Goal: Task Accomplishment & Management: Use online tool/utility

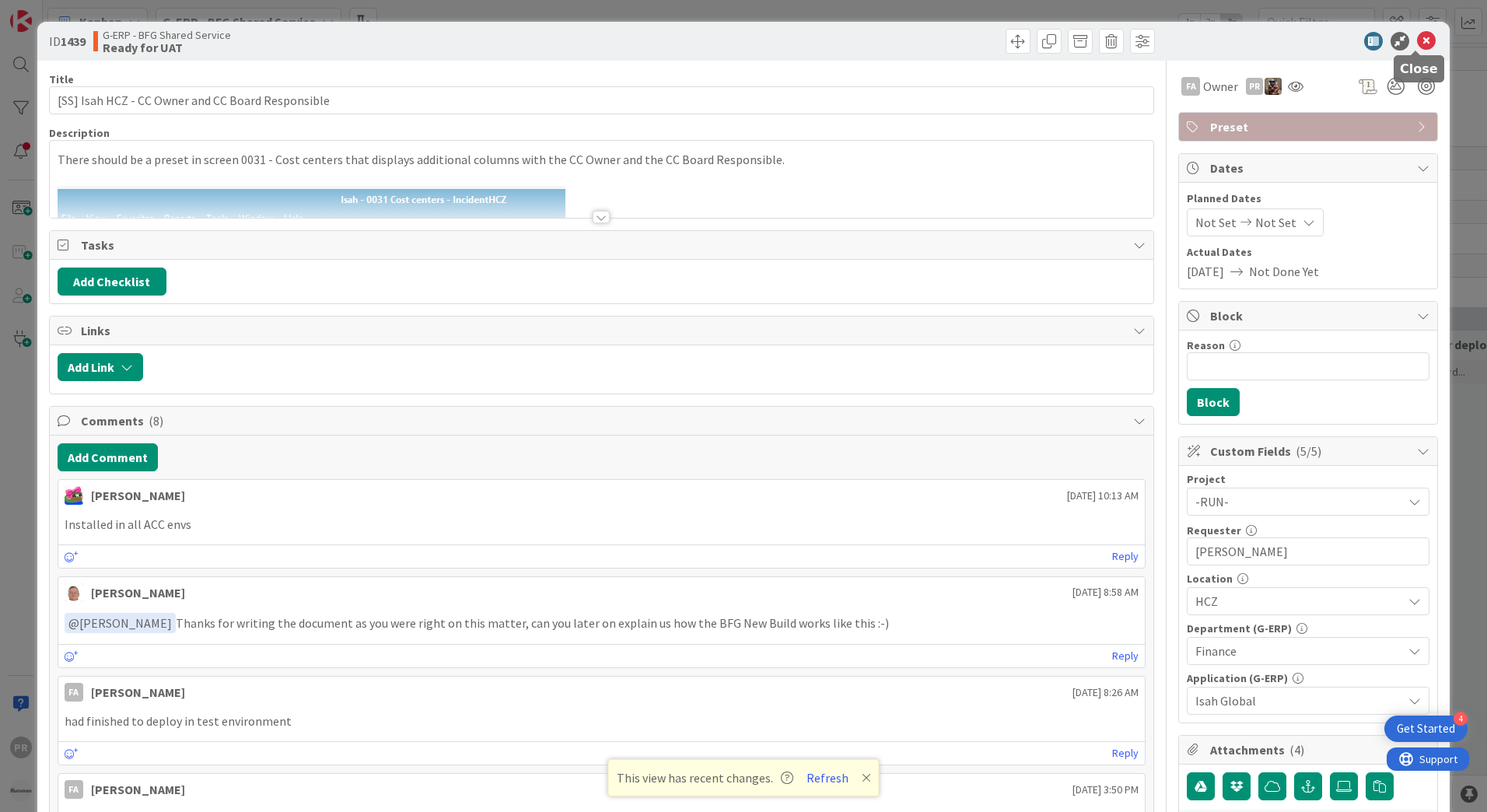
click at [1417, 43] on icon at bounding box center [1426, 41] width 19 height 19
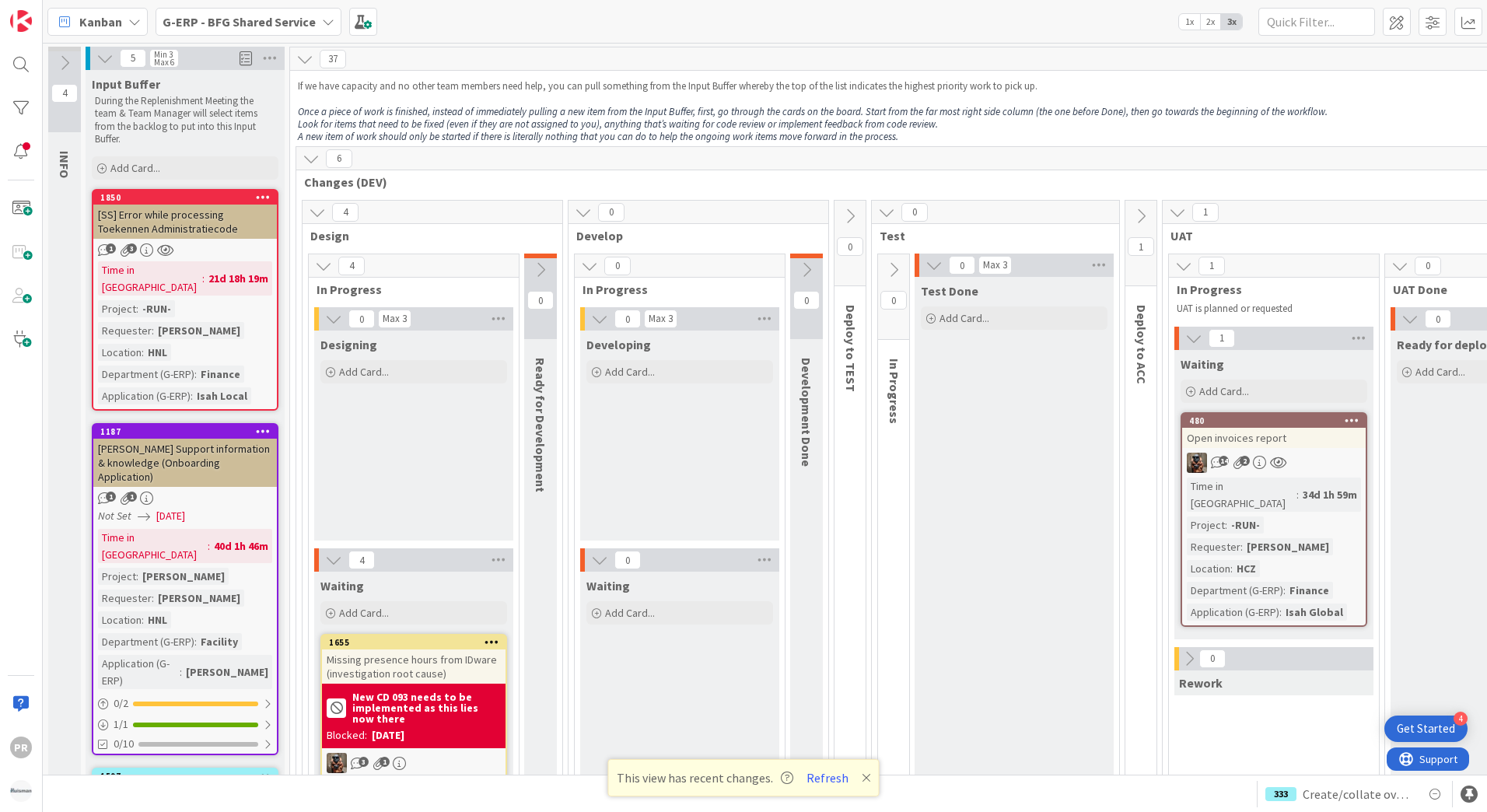
click at [267, 24] on b "G-ERP - BFG Shared Service" at bounding box center [239, 21] width 153 height 15
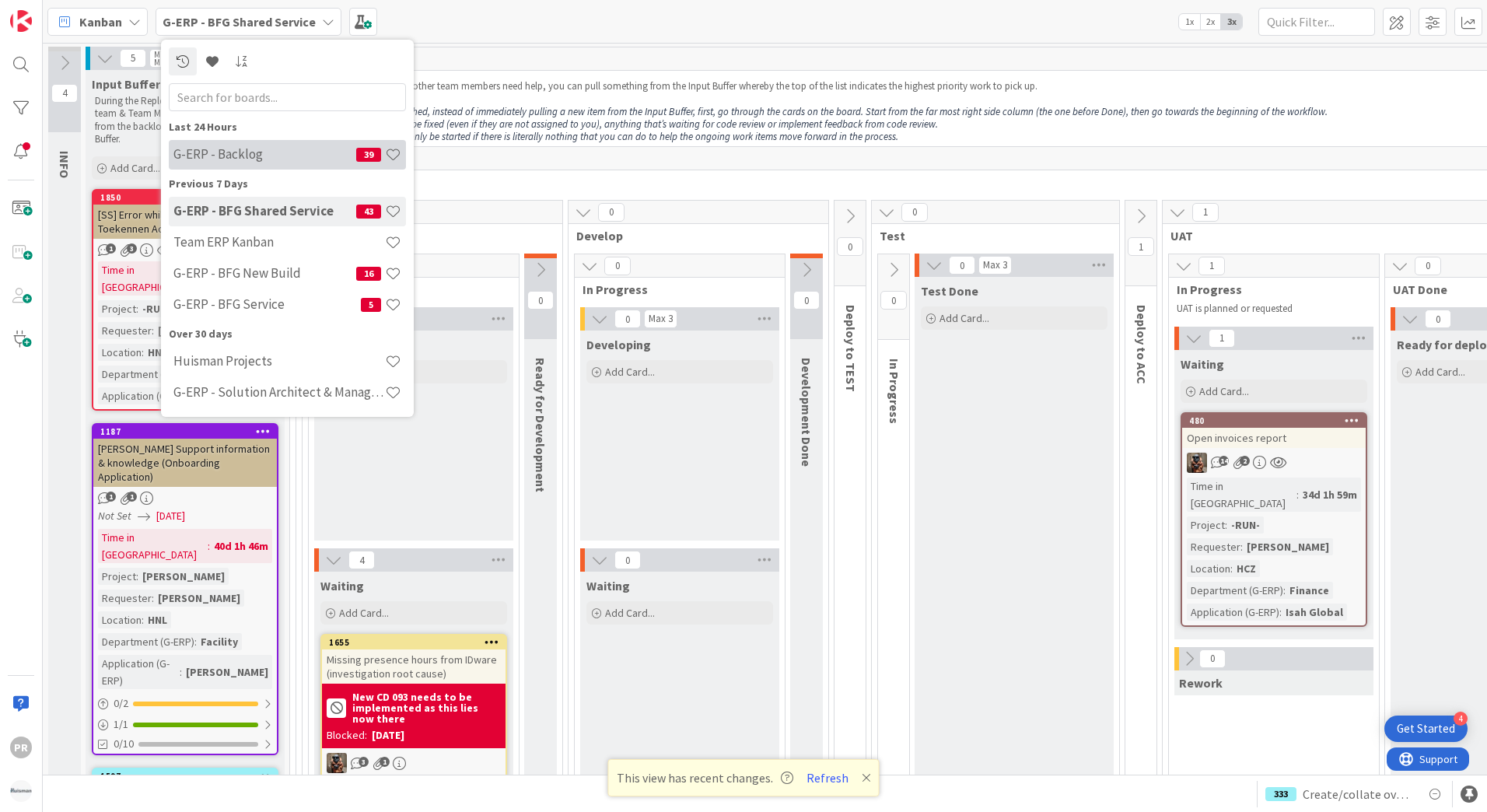
click at [268, 156] on h4 "G-ERP - Backlog" at bounding box center [264, 154] width 182 height 15
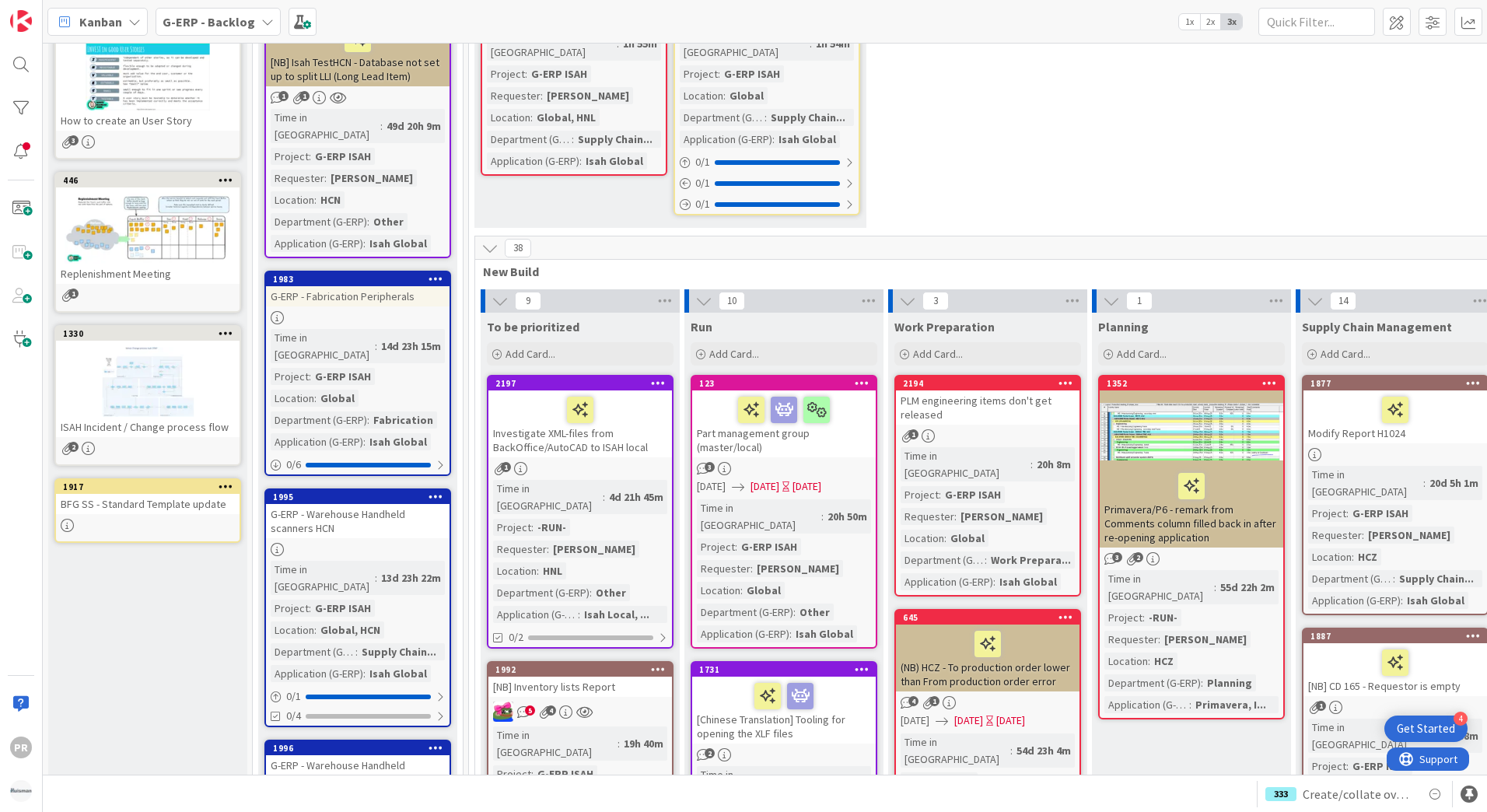
scroll to position [467, 0]
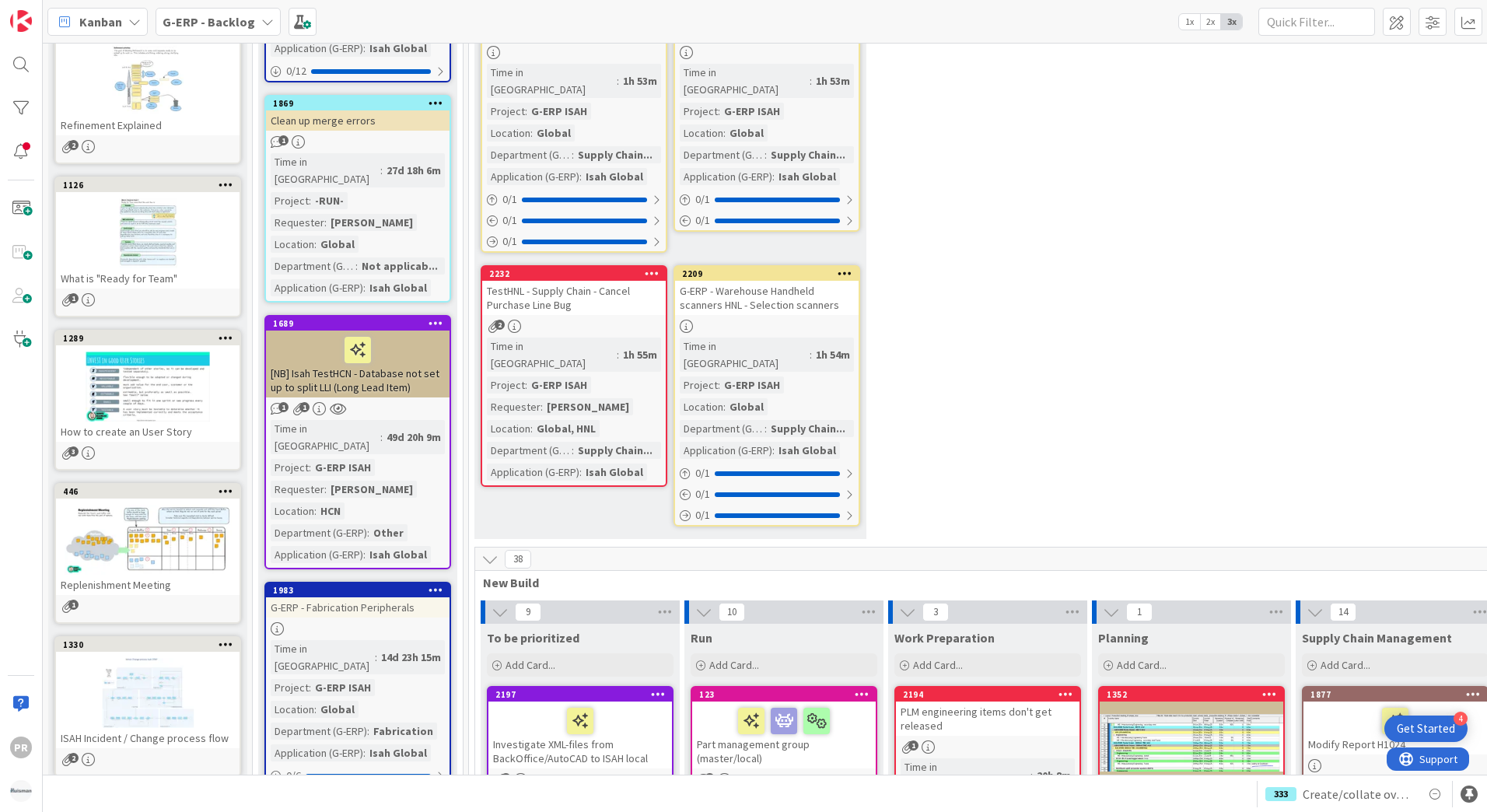
click at [234, 28] on b "G-ERP - Backlog" at bounding box center [209, 21] width 93 height 15
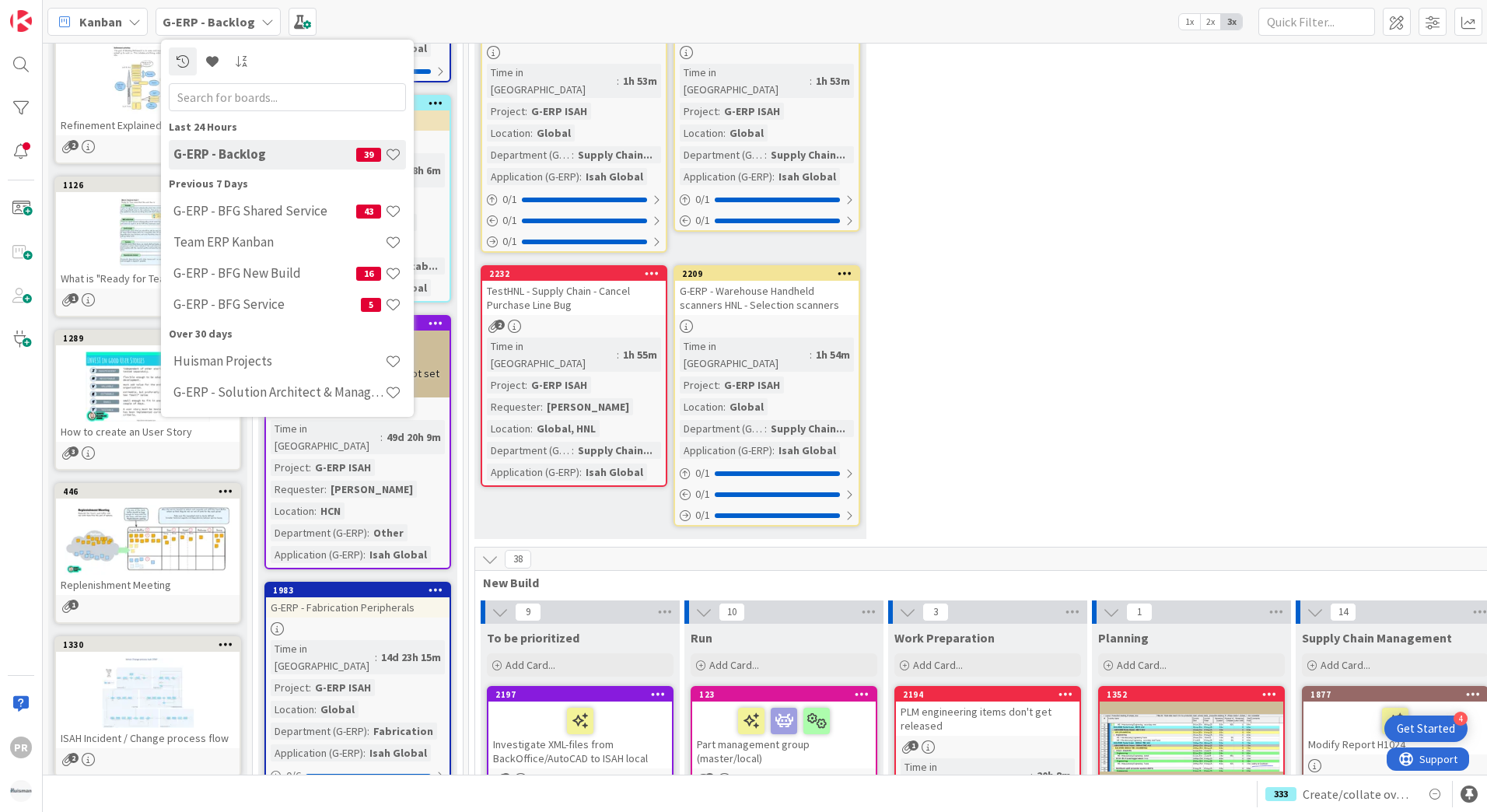
click at [373, 21] on div "Kanban G-ERP - Backlog Last 24 Hours G-ERP - Backlog 39 Previous 7 Days G-ERP -…" at bounding box center [765, 21] width 1444 height 43
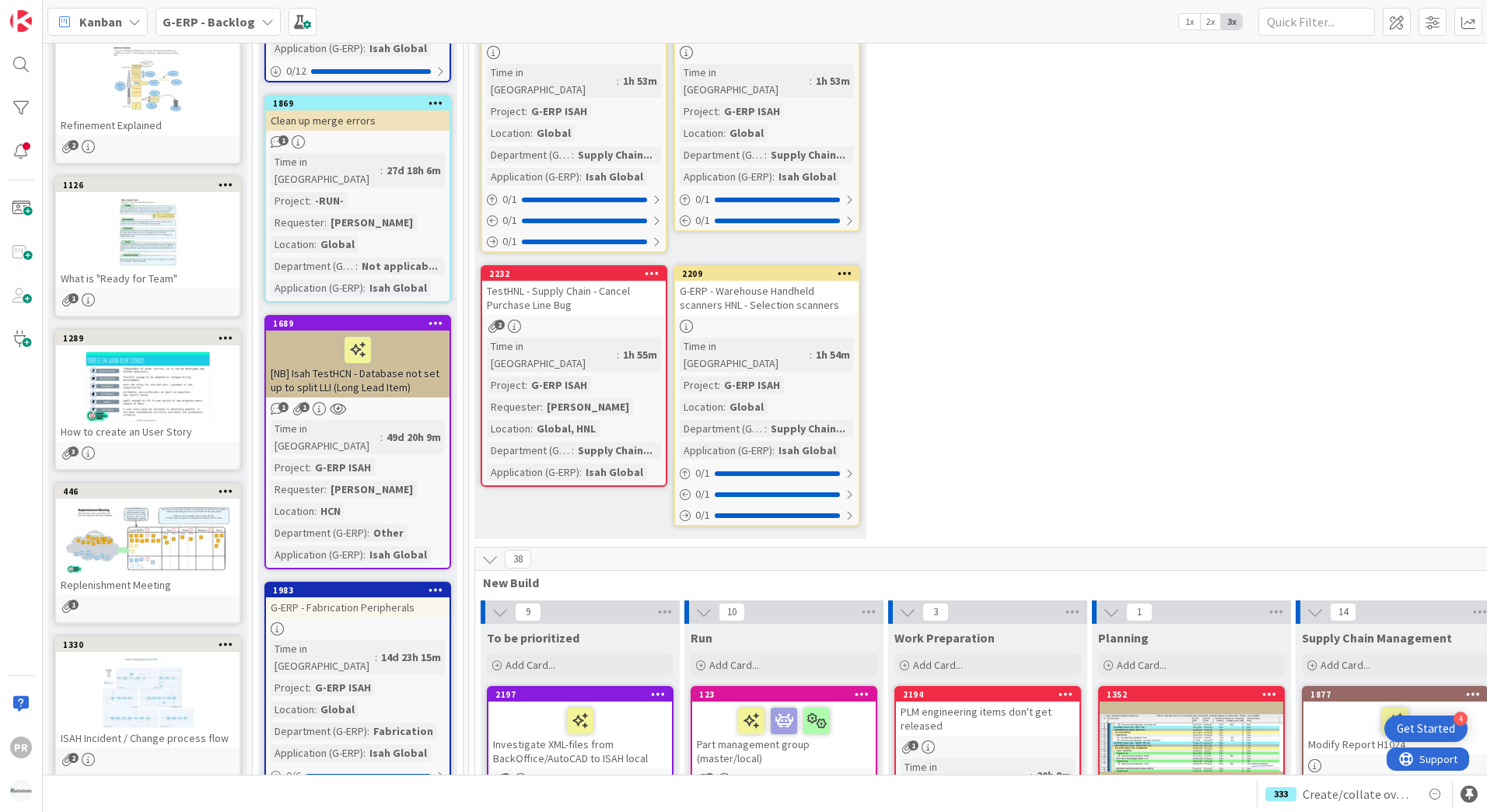
click at [249, 21] on div "G-ERP - Backlog" at bounding box center [218, 21] width 125 height 28
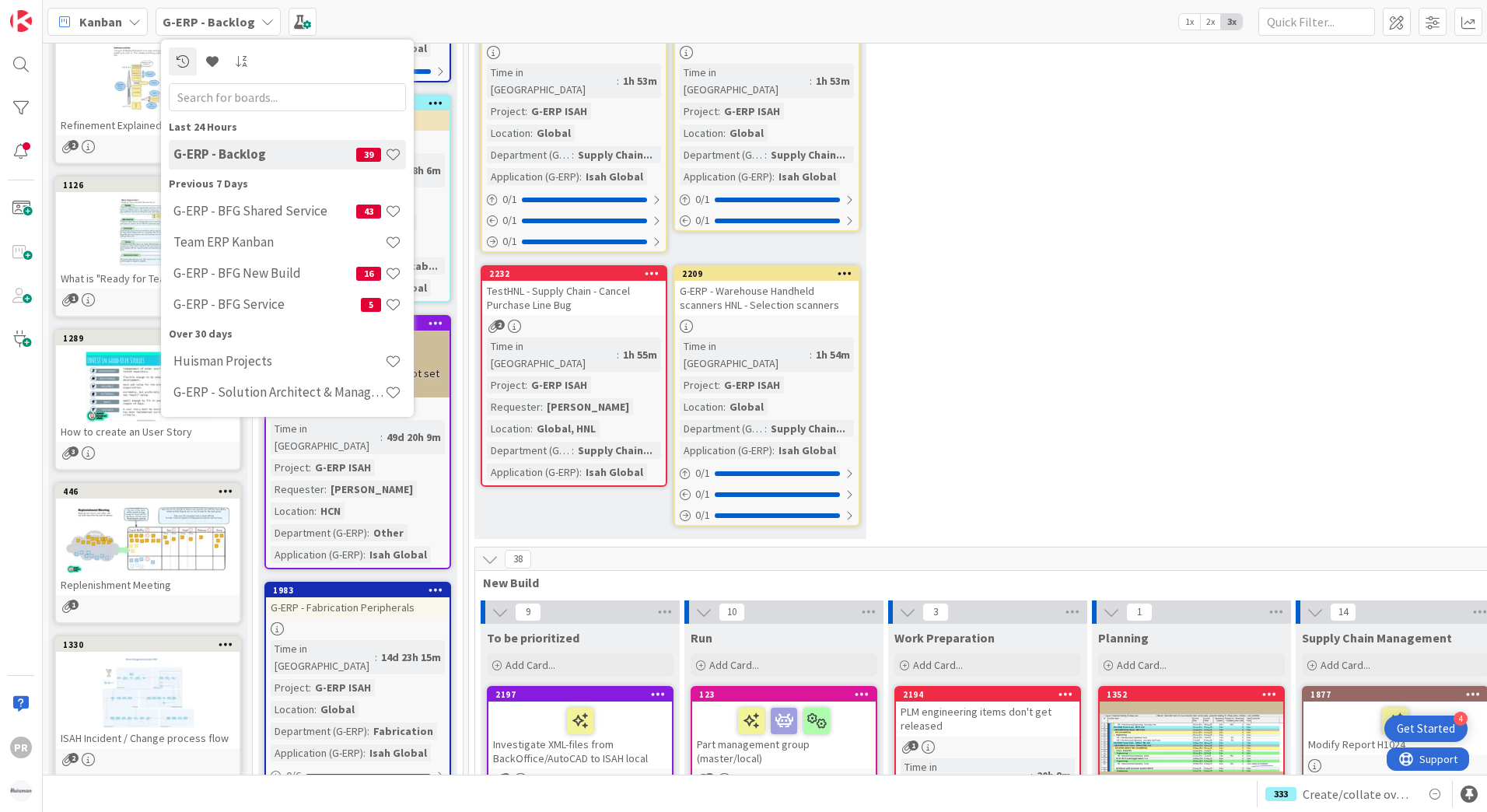
click at [249, 21] on div "G-ERP - Backlog" at bounding box center [218, 21] width 125 height 28
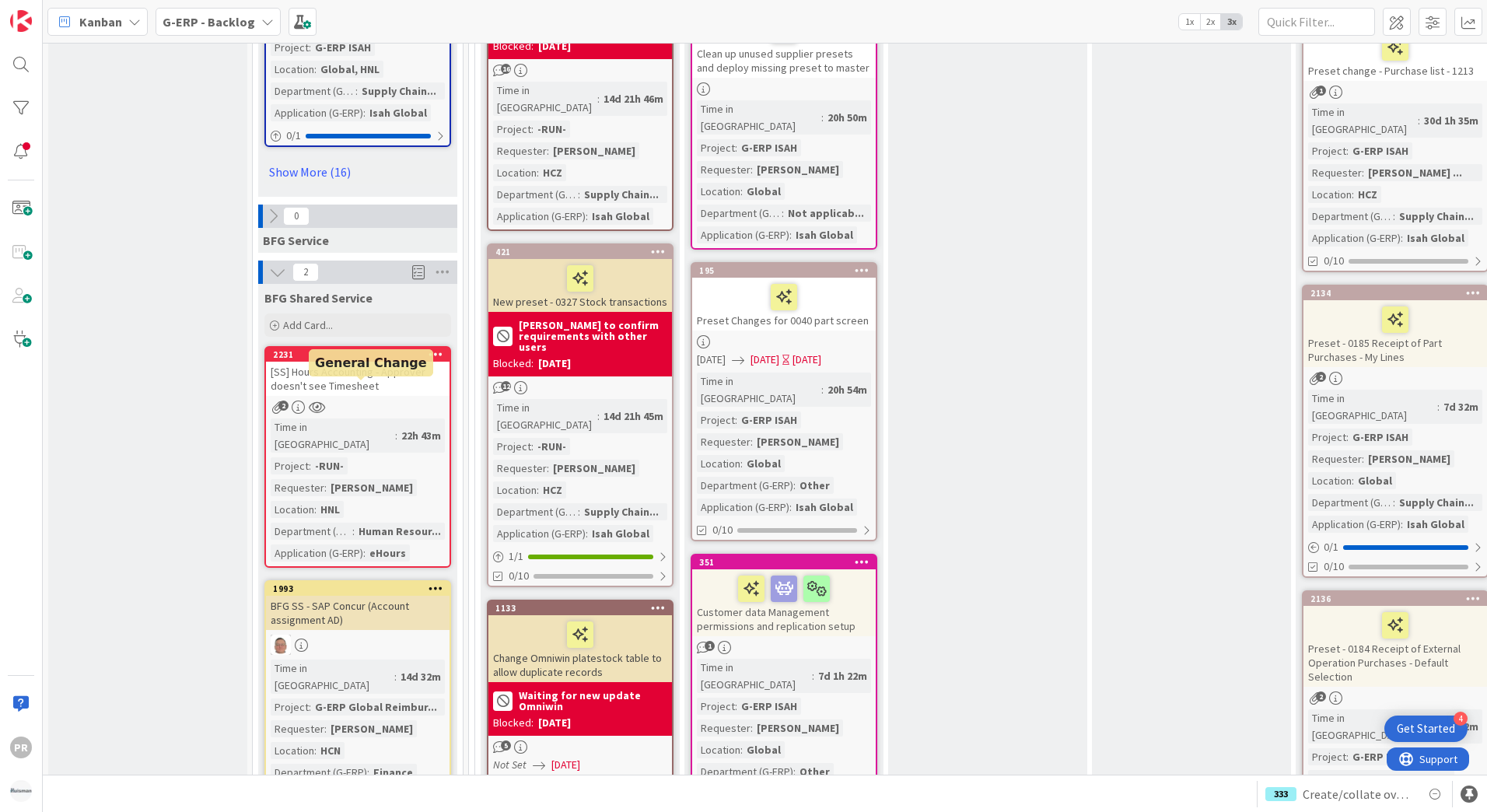
scroll to position [2566, 0]
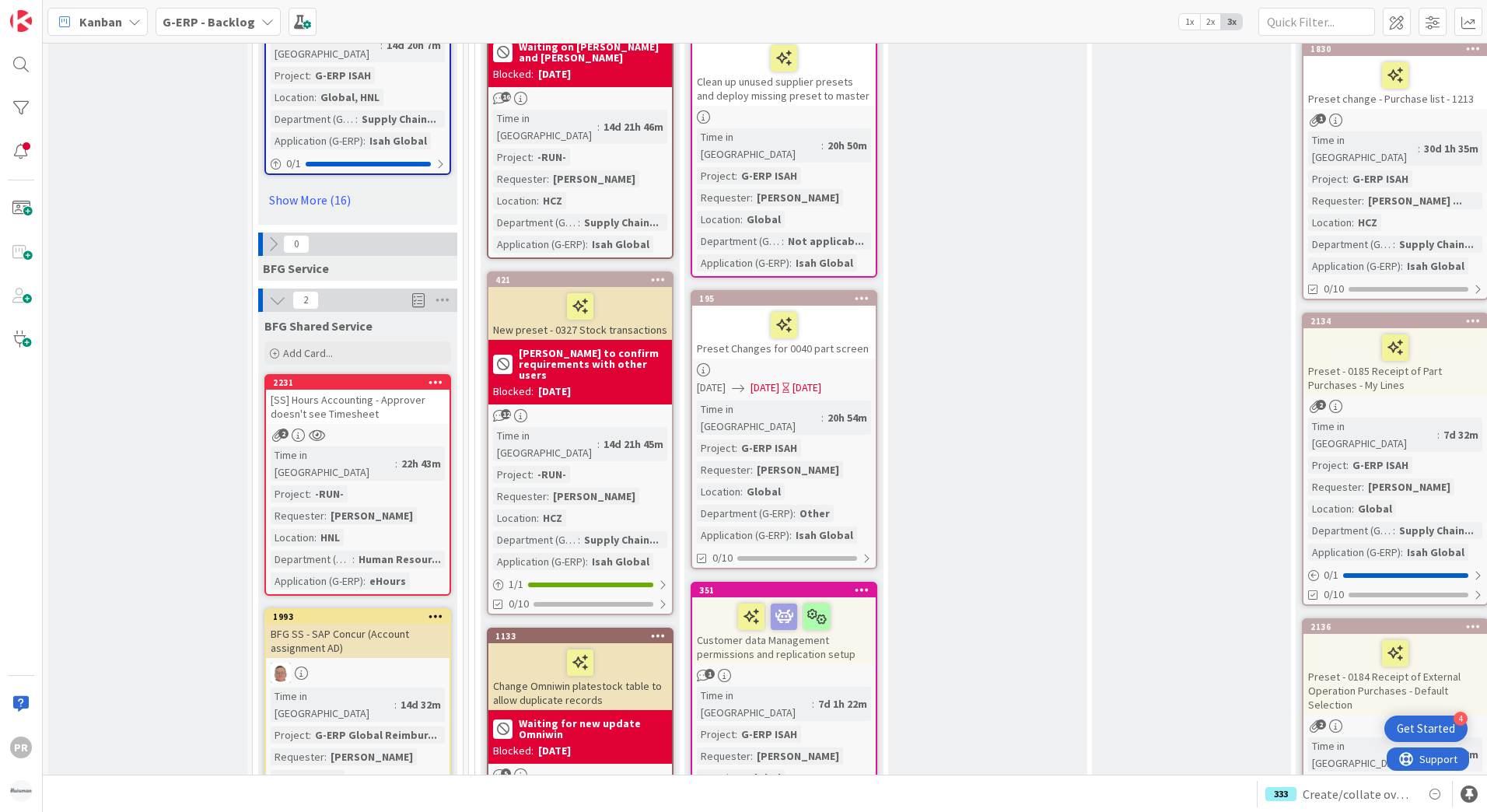
click at [349, 390] on div "[SS] Hours Accounting - Approver doesn't see Timesheet" at bounding box center [357, 407] width 183 height 34
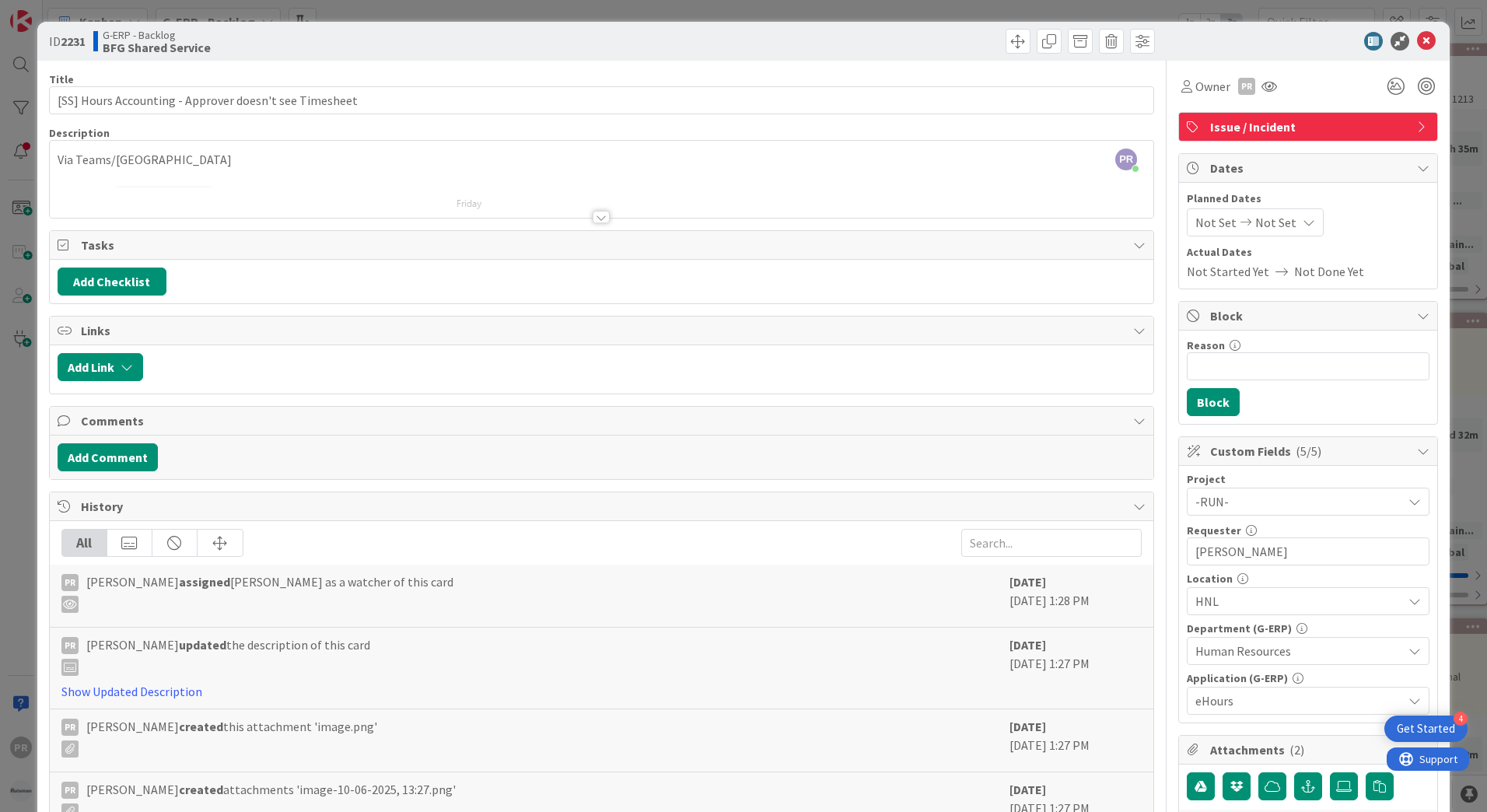
click at [593, 222] on div at bounding box center [601, 217] width 17 height 13
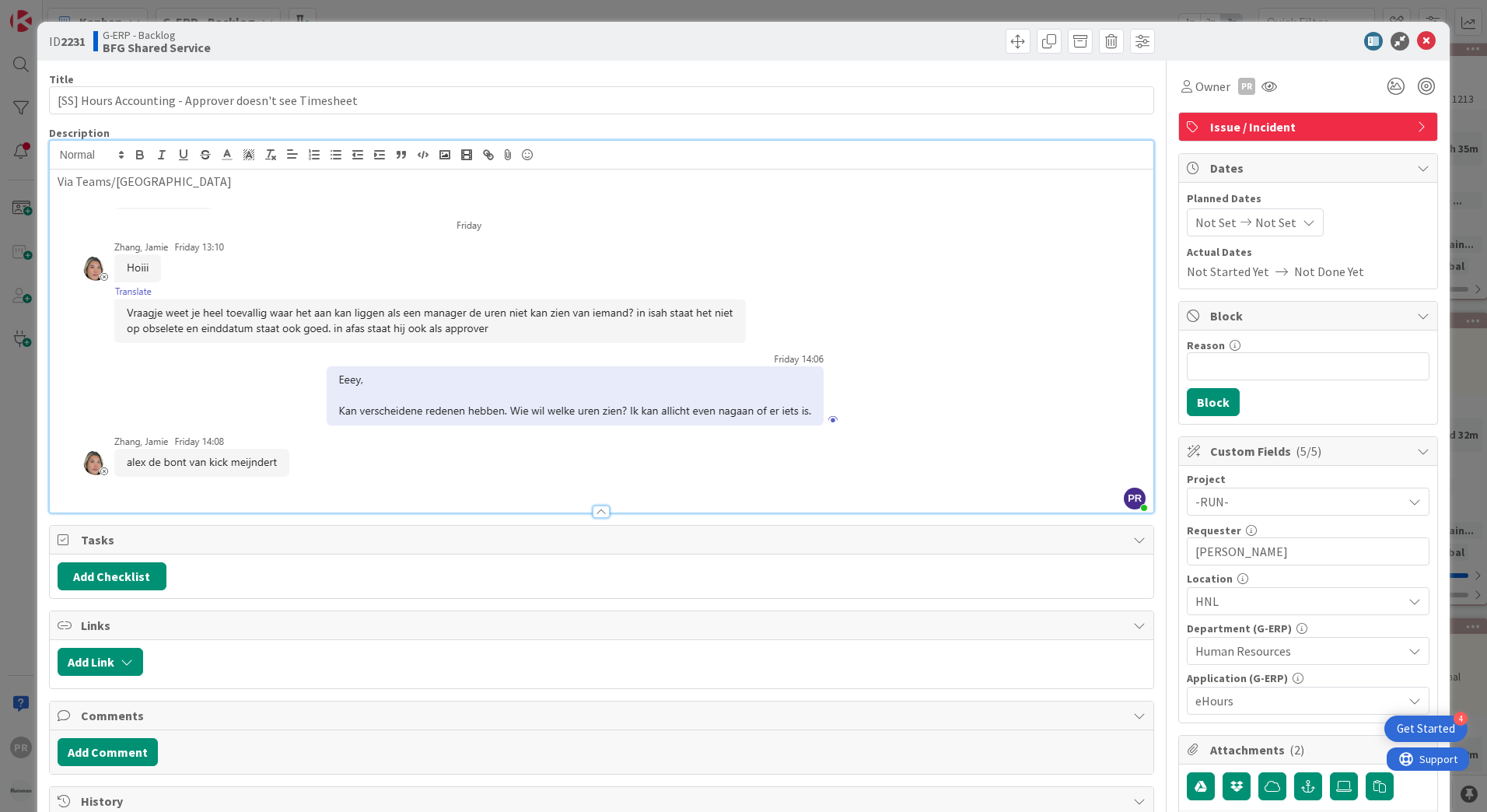
click at [493, 486] on img at bounding box center [454, 352] width 794 height 290
click at [236, 175] on p "Via Teams/[GEOGRAPHIC_DATA]" at bounding box center [601, 182] width 1088 height 18
click at [1209, 81] on span "Owner" at bounding box center [1212, 87] width 35 height 19
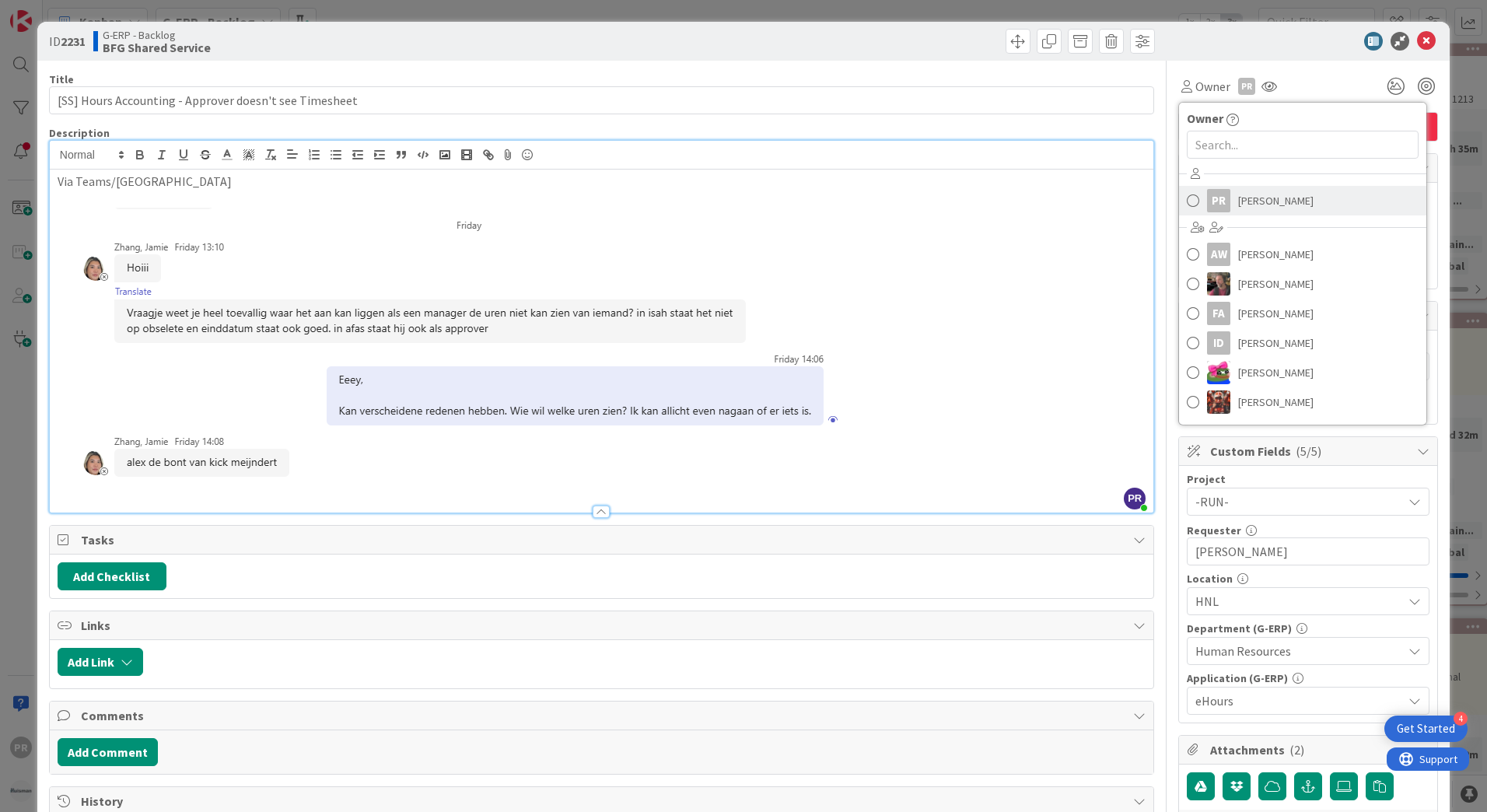
click at [1210, 206] on div "PR" at bounding box center [1218, 200] width 23 height 23
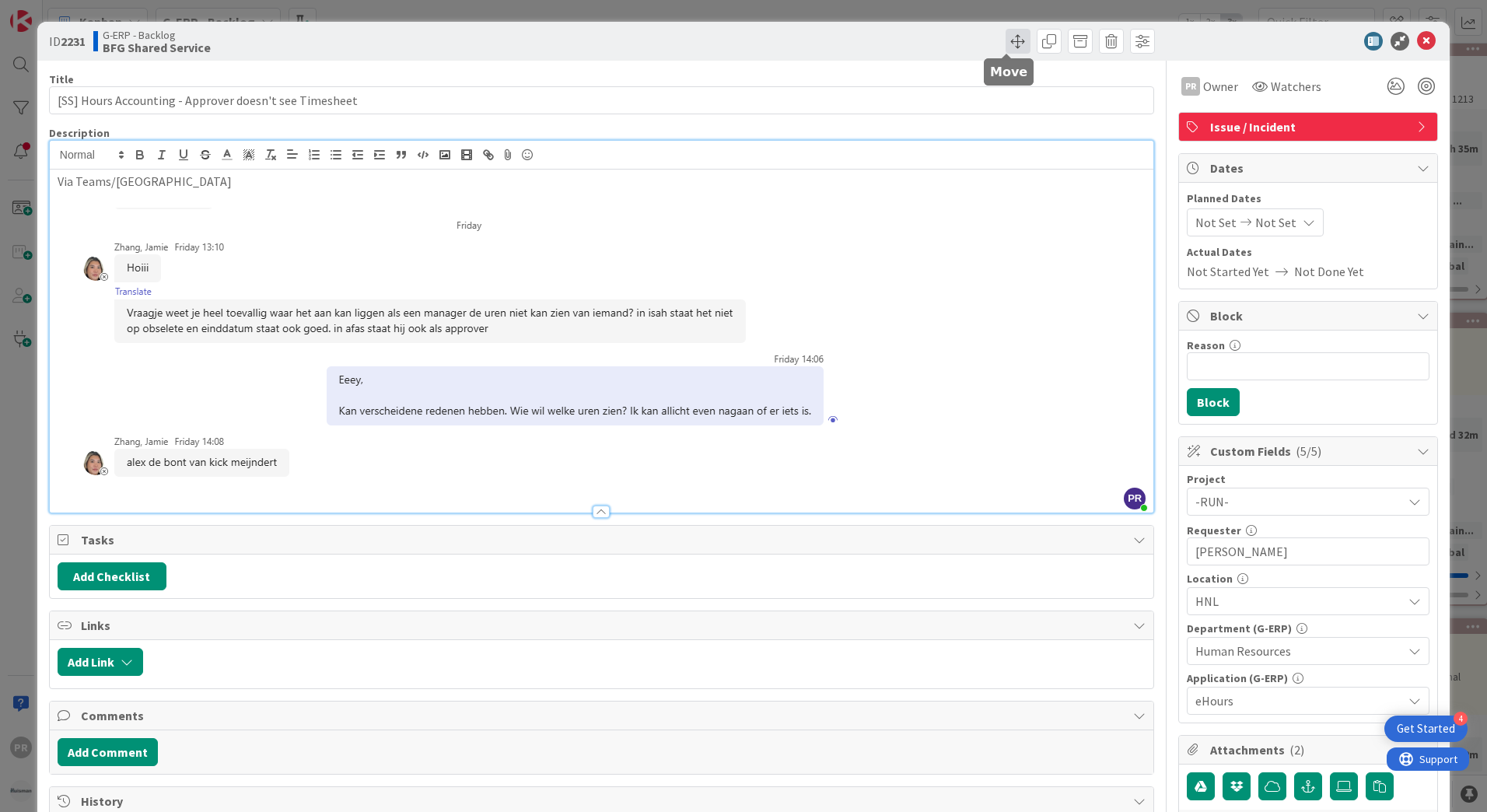
click at [1008, 49] on span at bounding box center [1018, 41] width 25 height 25
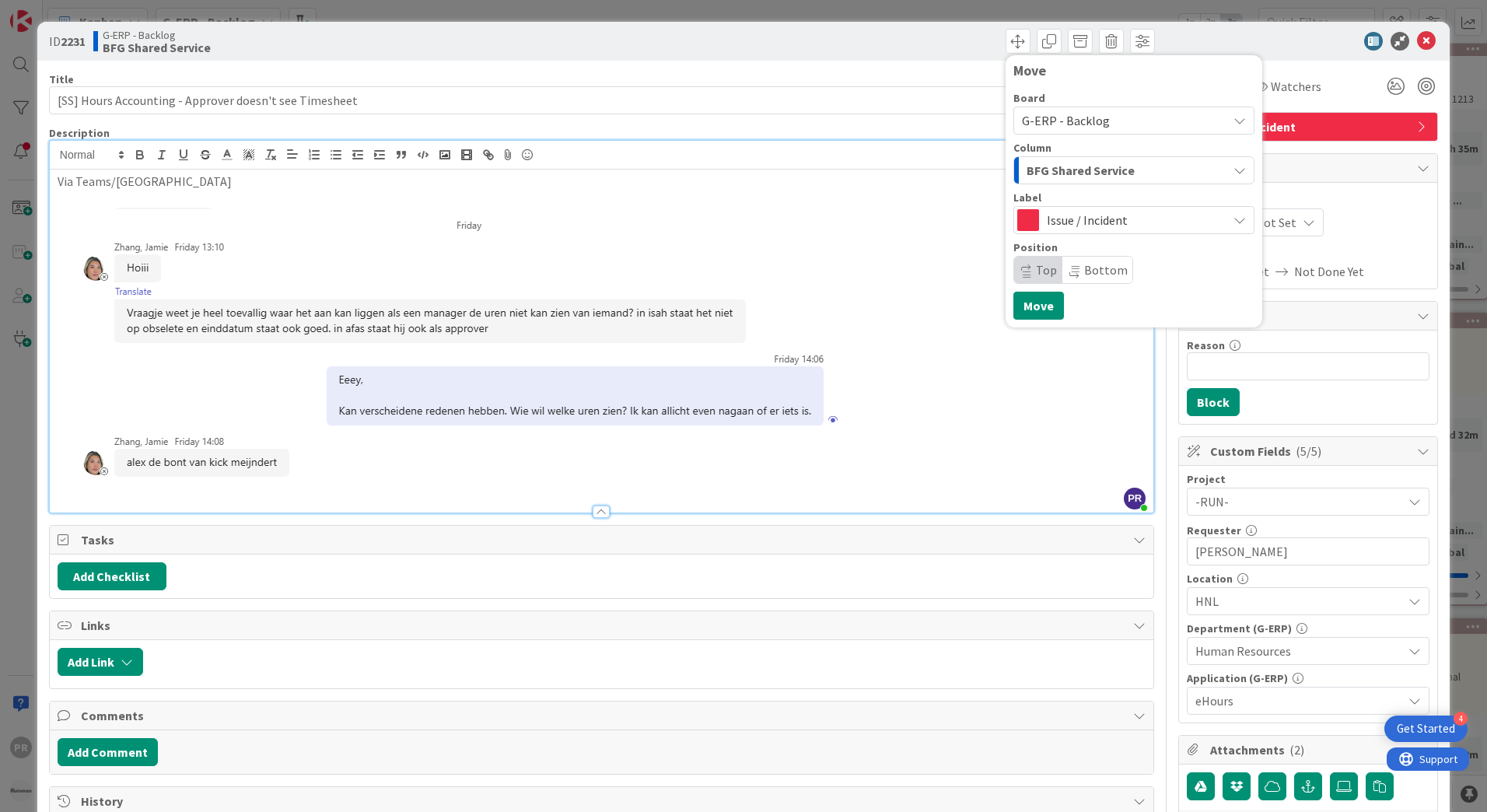
click at [1073, 130] on span "G-ERP - Backlog" at bounding box center [1120, 120] width 198 height 21
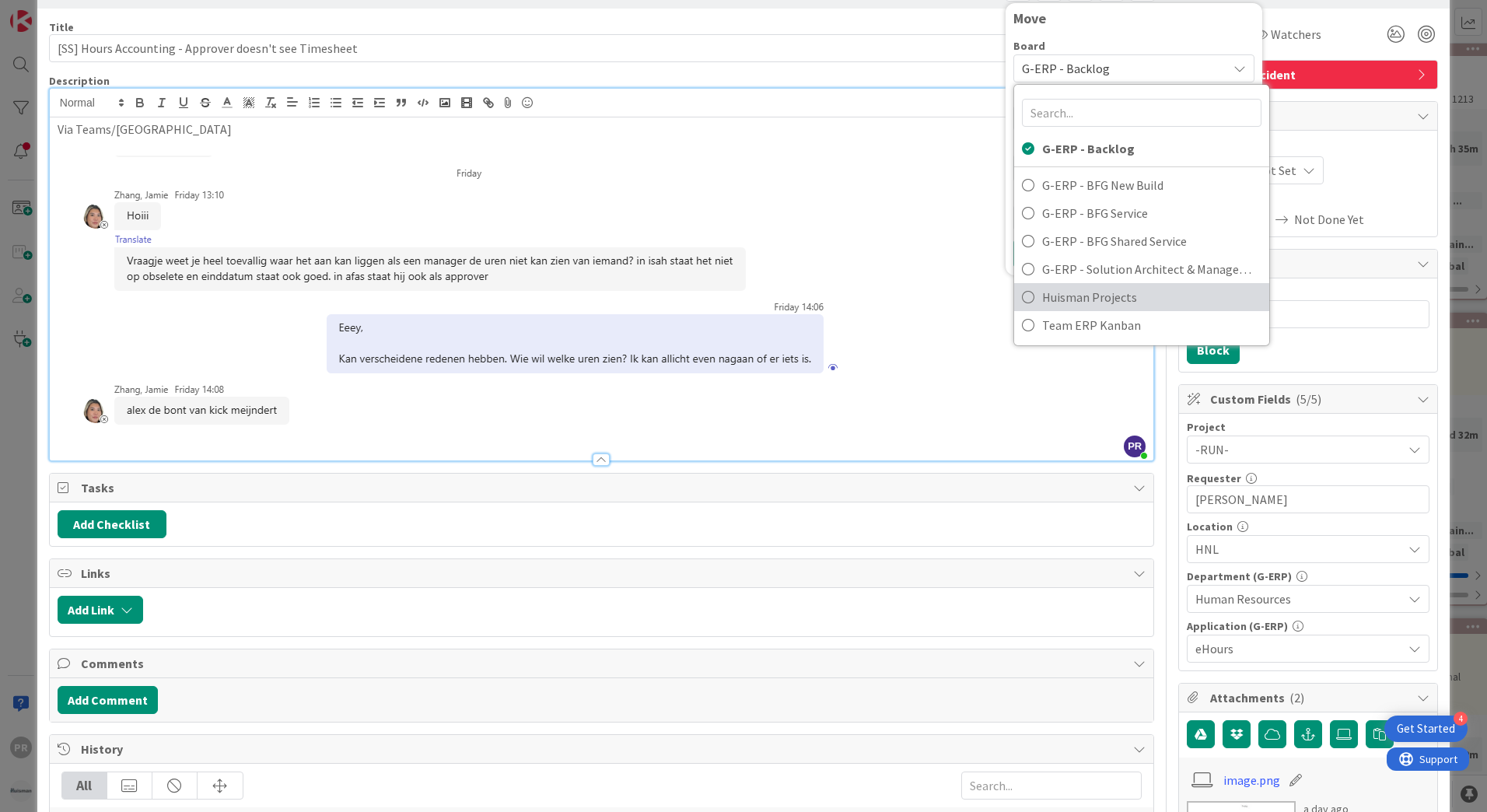
scroll to position [78, 0]
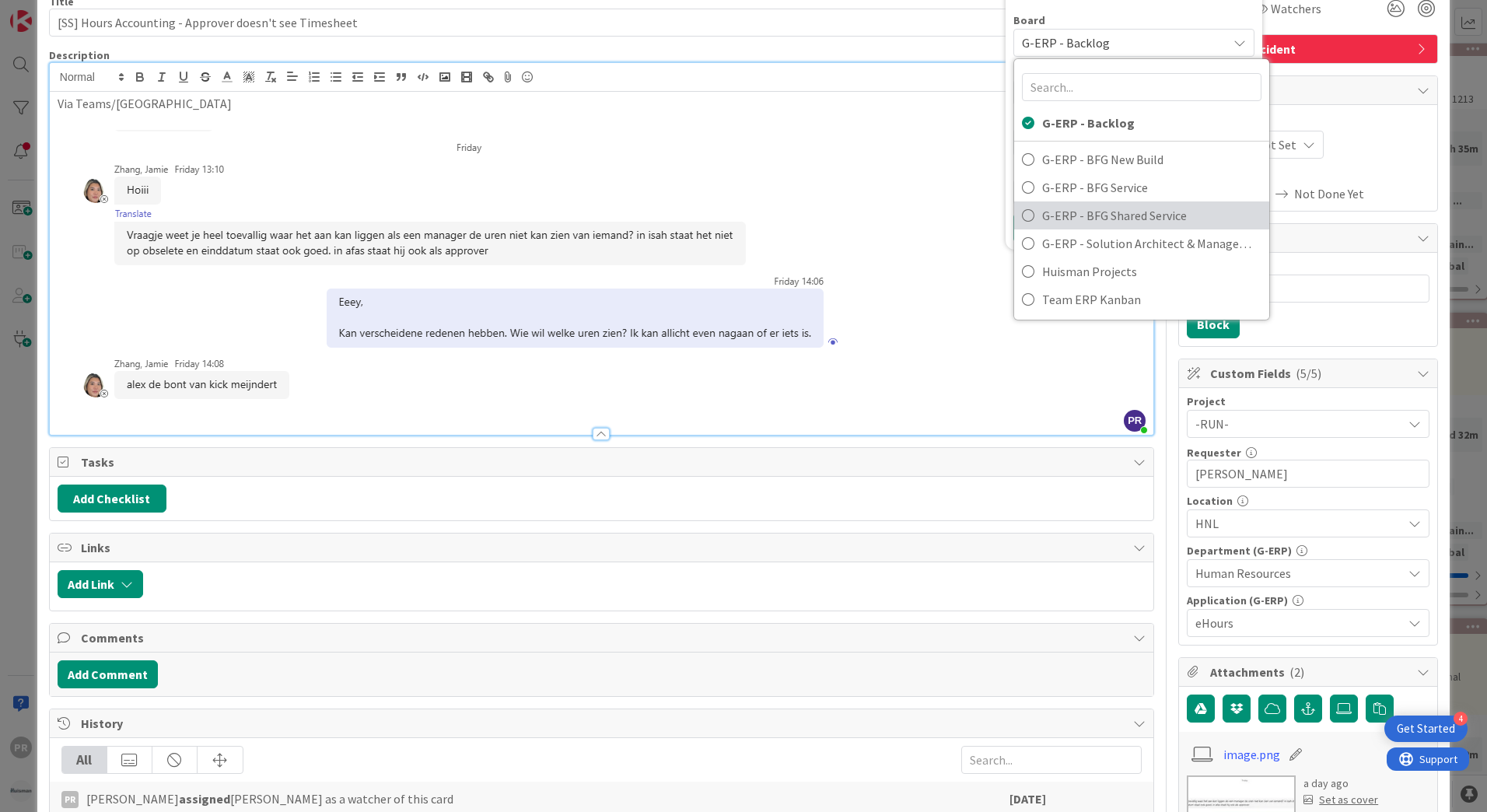
click at [1109, 224] on span "G-ERP - BFG Shared Service" at bounding box center [1151, 215] width 219 height 23
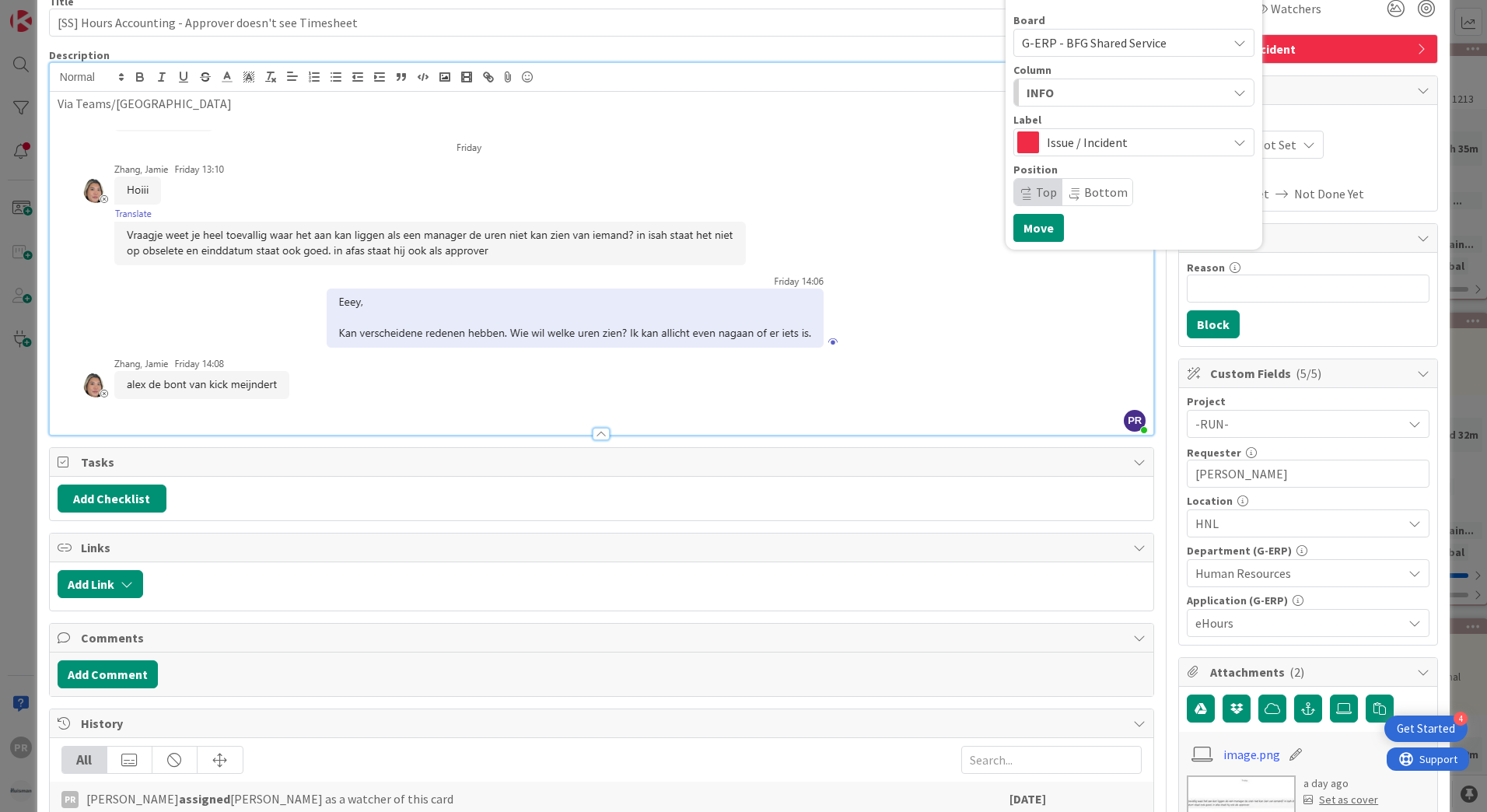
click at [1090, 154] on div "Issue / Incident" at bounding box center [1133, 142] width 241 height 28
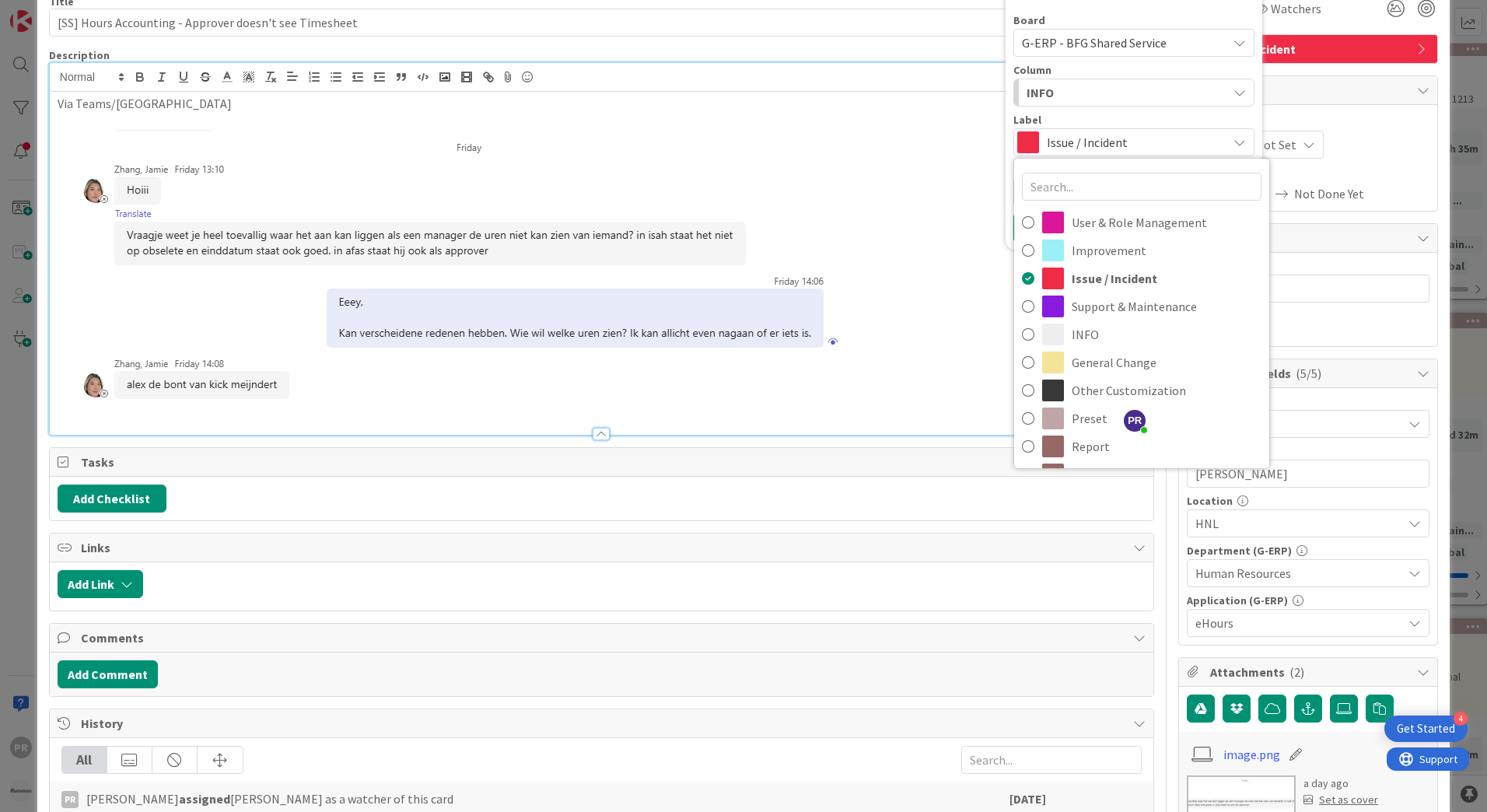
click at [1094, 139] on span "Issue / Incident" at bounding box center [1133, 141] width 173 height 21
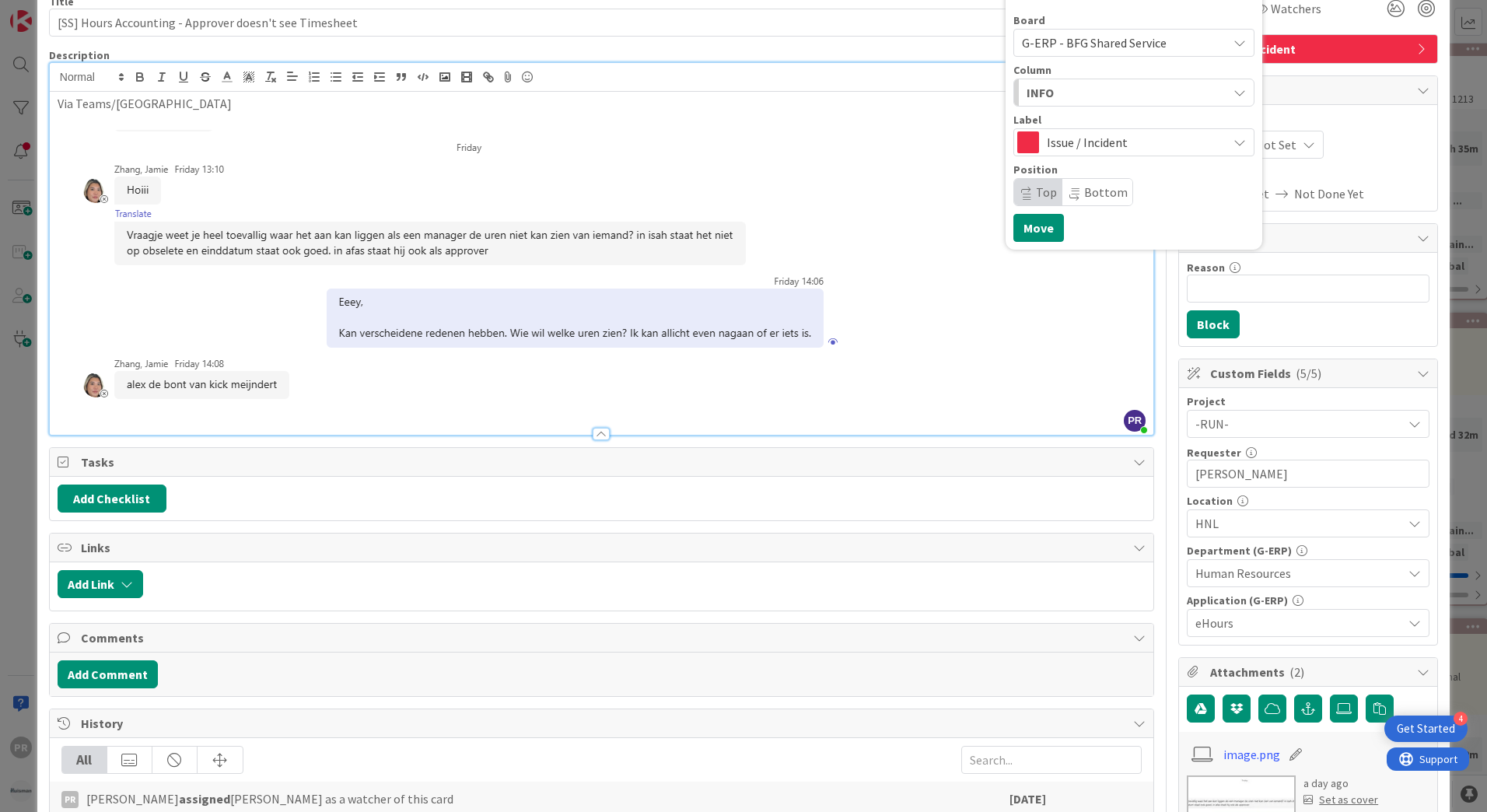
click at [1079, 100] on div "INFO" at bounding box center [1125, 92] width 205 height 25
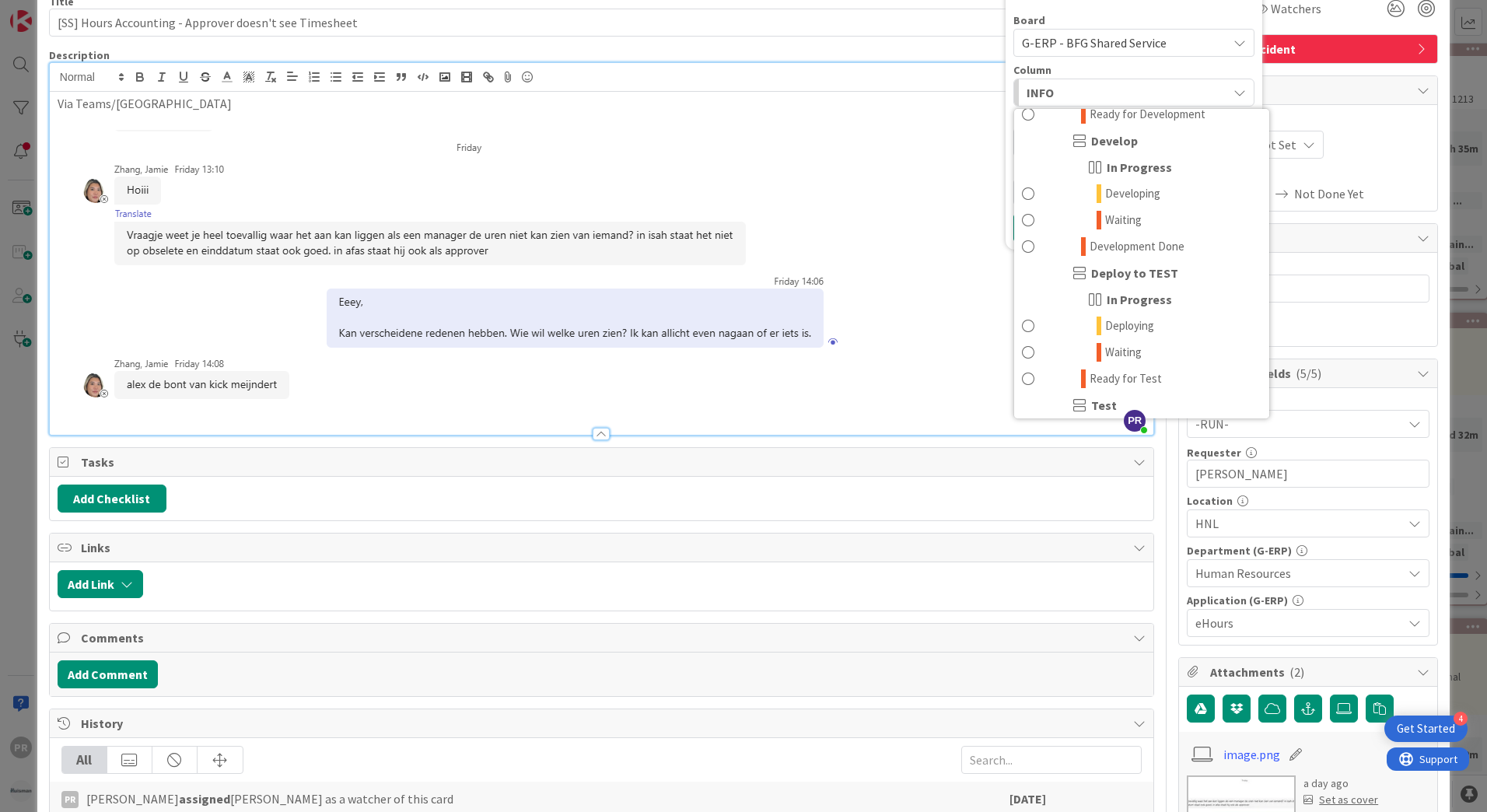
scroll to position [0, 0]
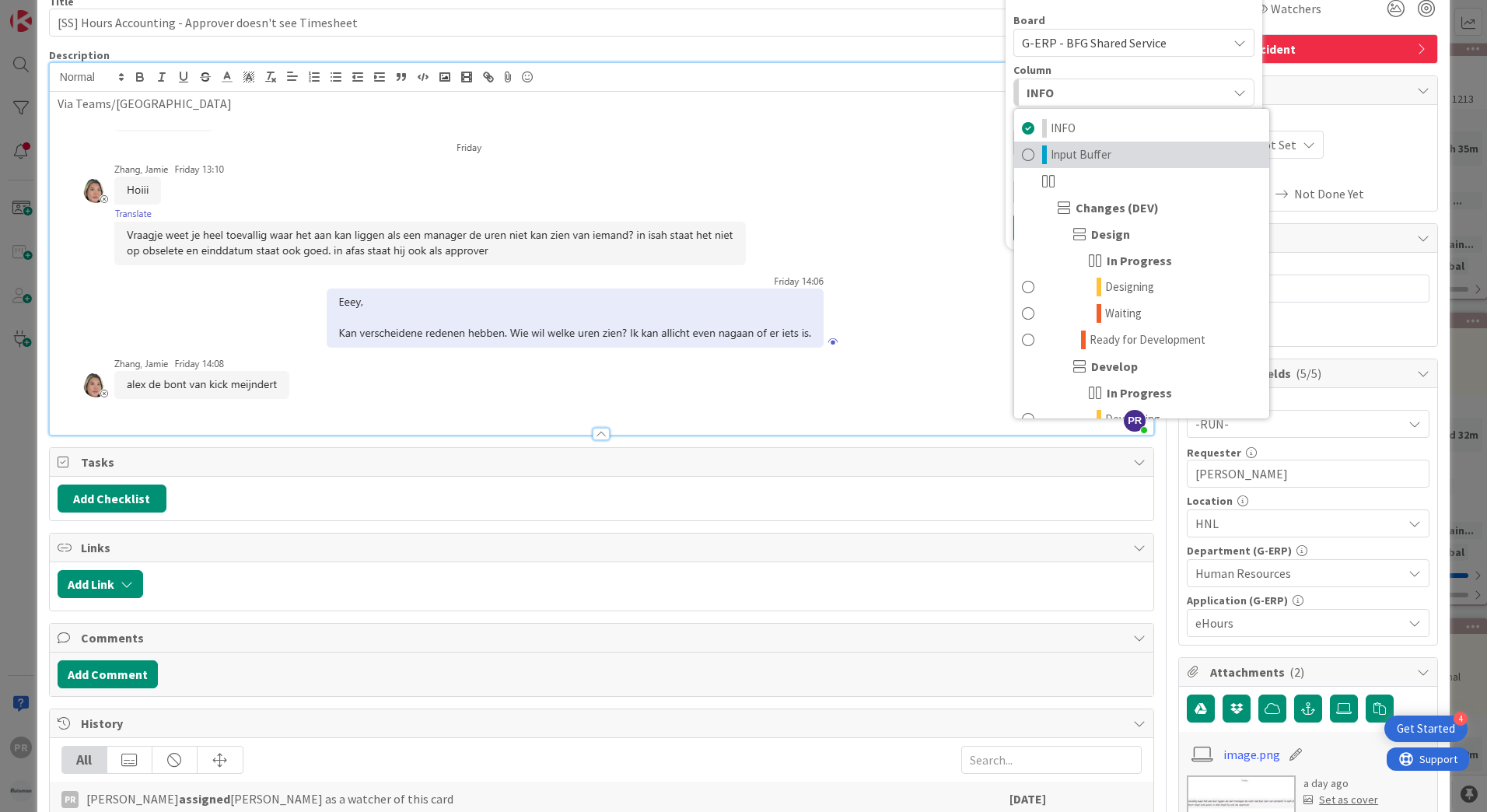
click at [1084, 153] on span "Input Buffer" at bounding box center [1080, 155] width 61 height 19
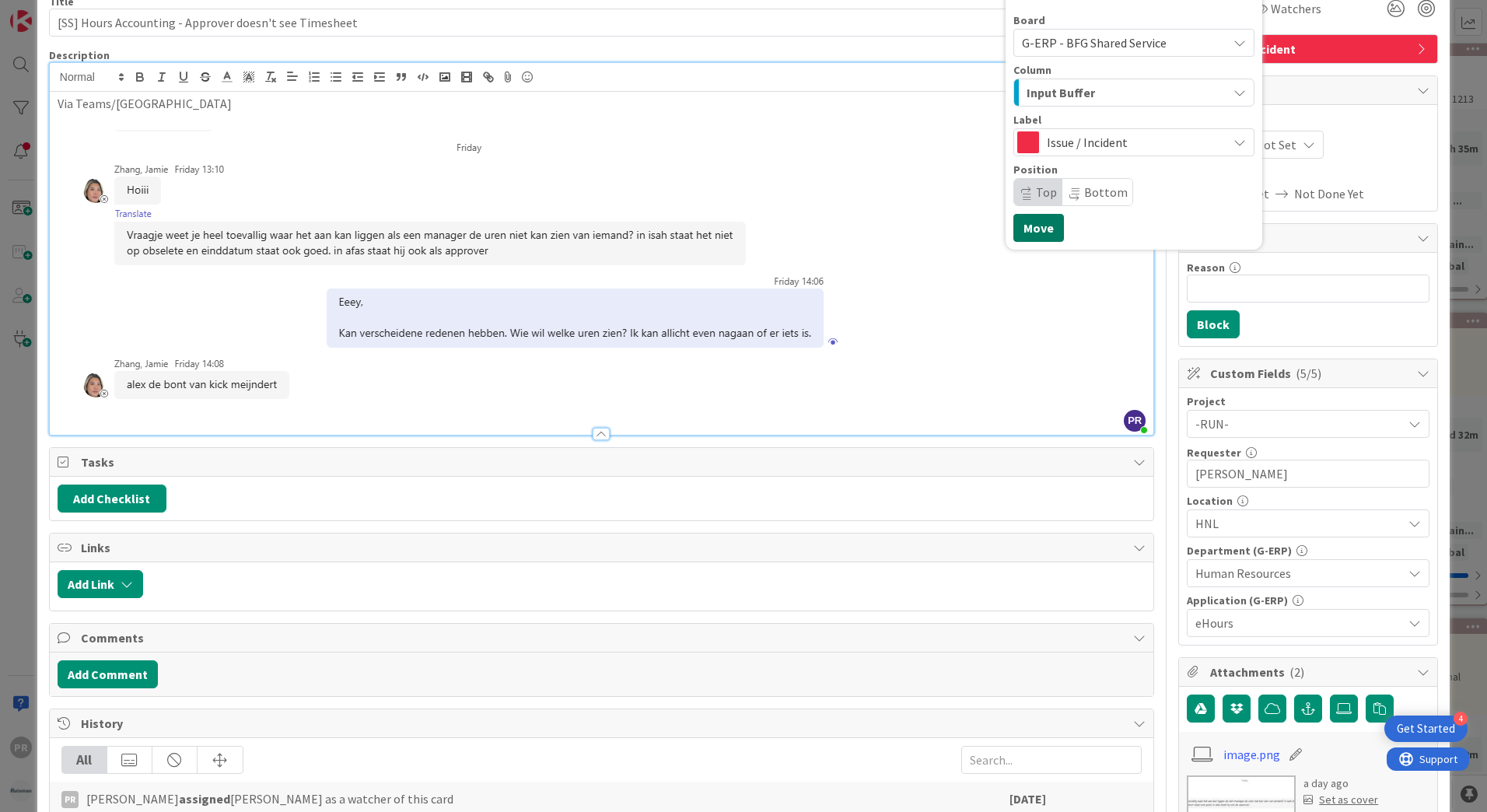
click at [1036, 224] on button "Move" at bounding box center [1038, 228] width 51 height 28
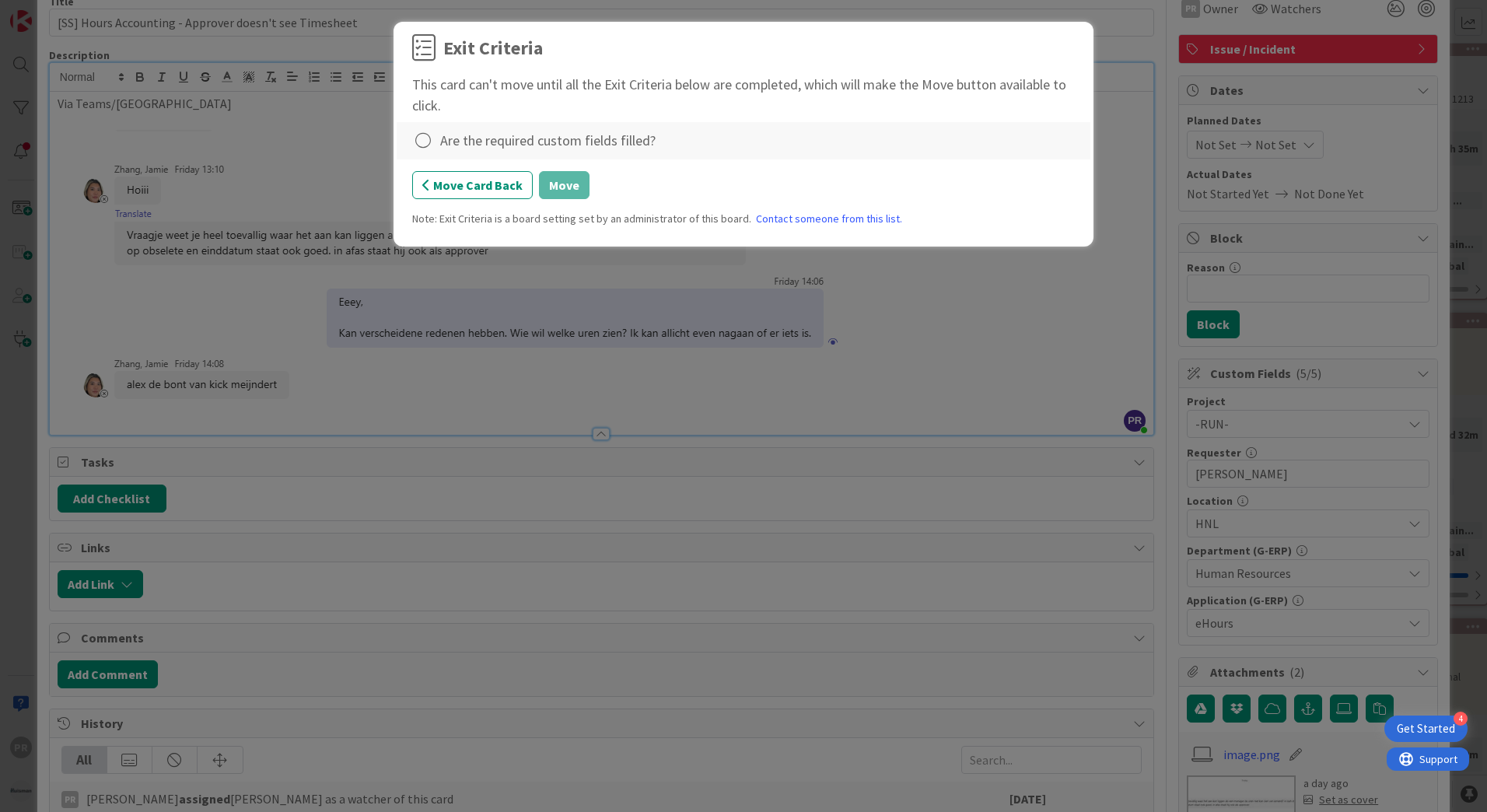
click at [533, 138] on div "Are the required custom fields filled?" at bounding box center [547, 140] width 215 height 21
click at [418, 142] on icon at bounding box center [422, 140] width 21 height 21
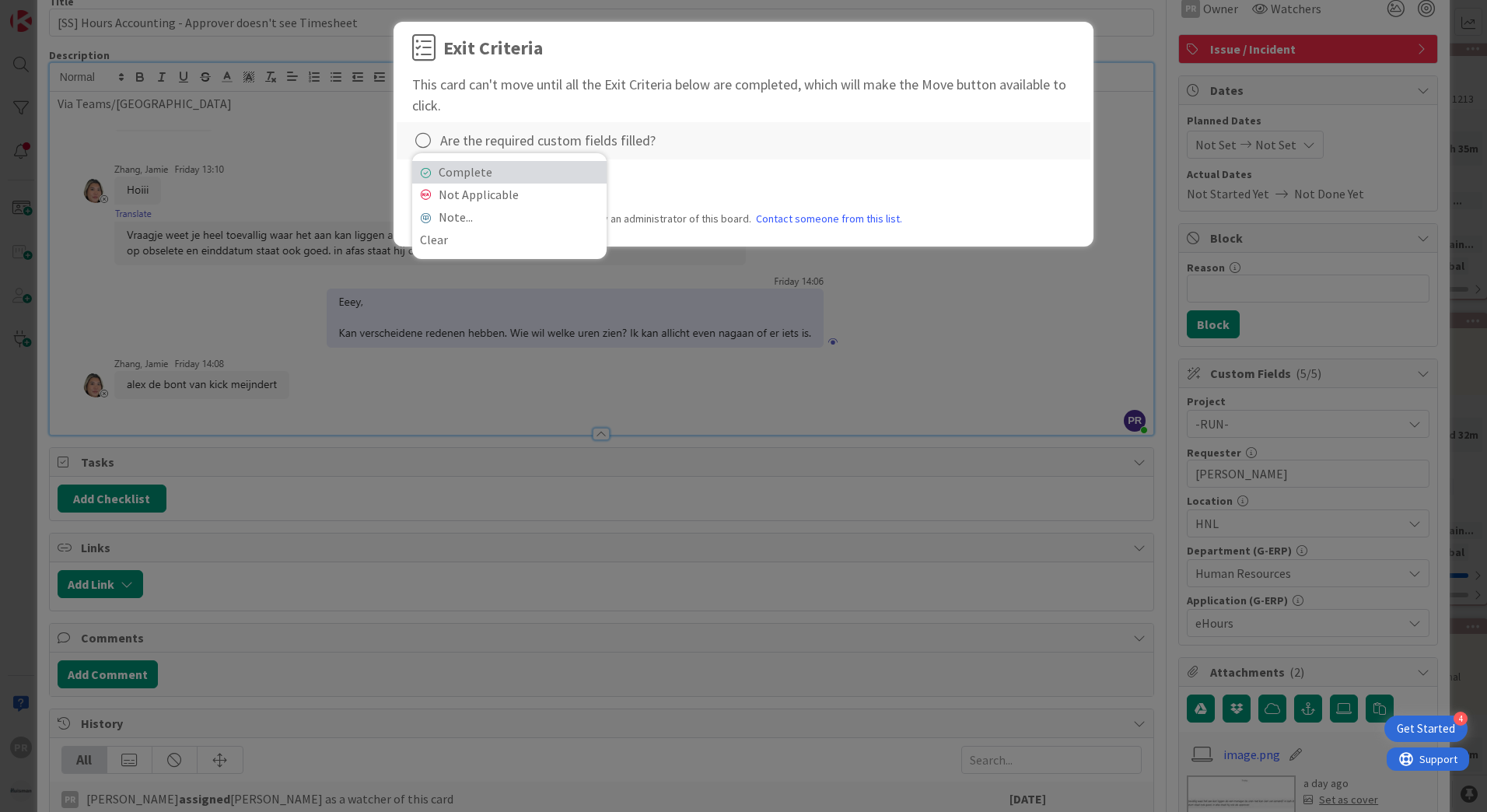
click at [505, 171] on link "Complete" at bounding box center [509, 172] width 194 height 22
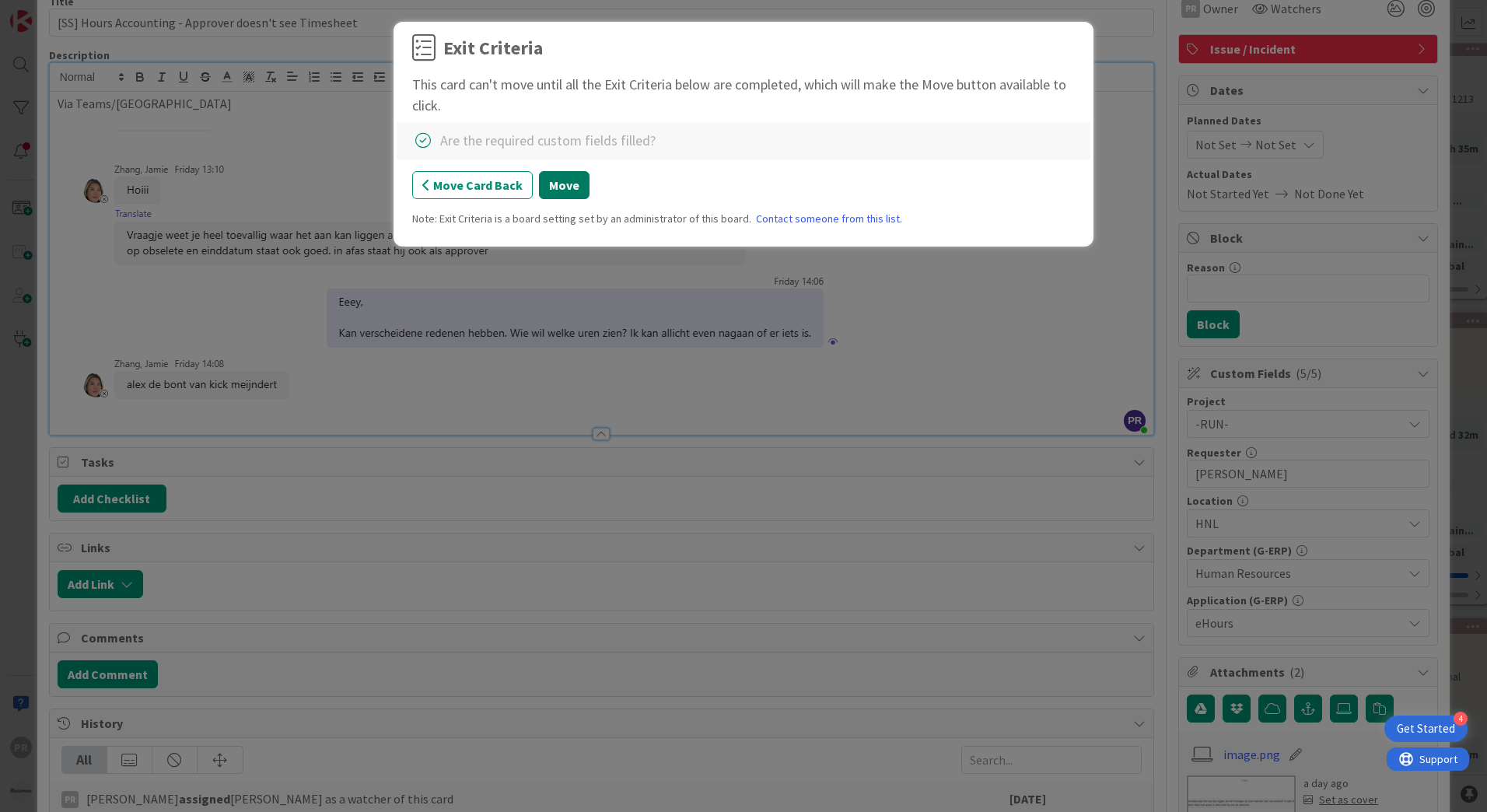
click at [564, 184] on button "Move" at bounding box center [564, 185] width 51 height 28
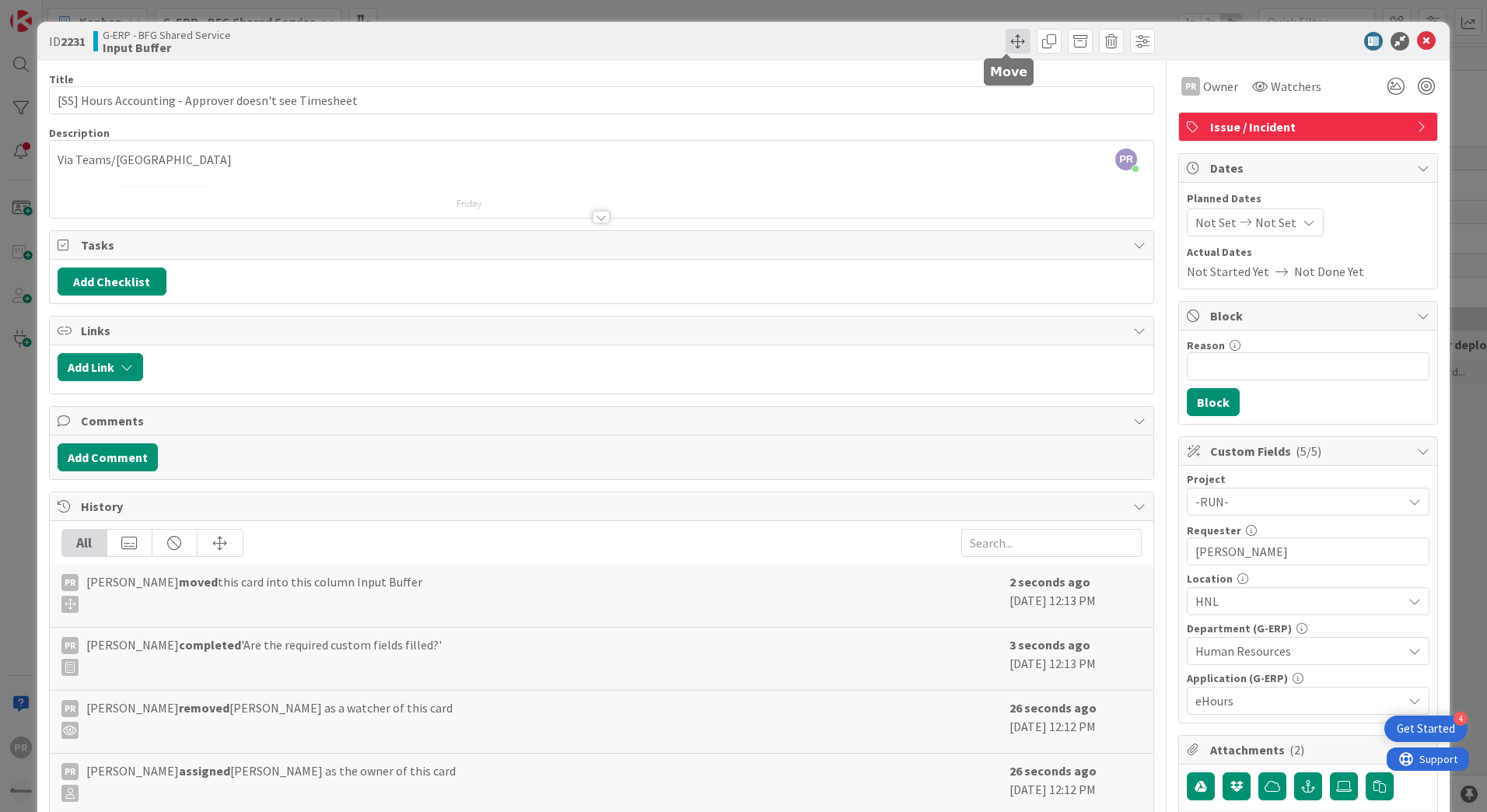
click at [1016, 46] on span at bounding box center [1018, 41] width 25 height 25
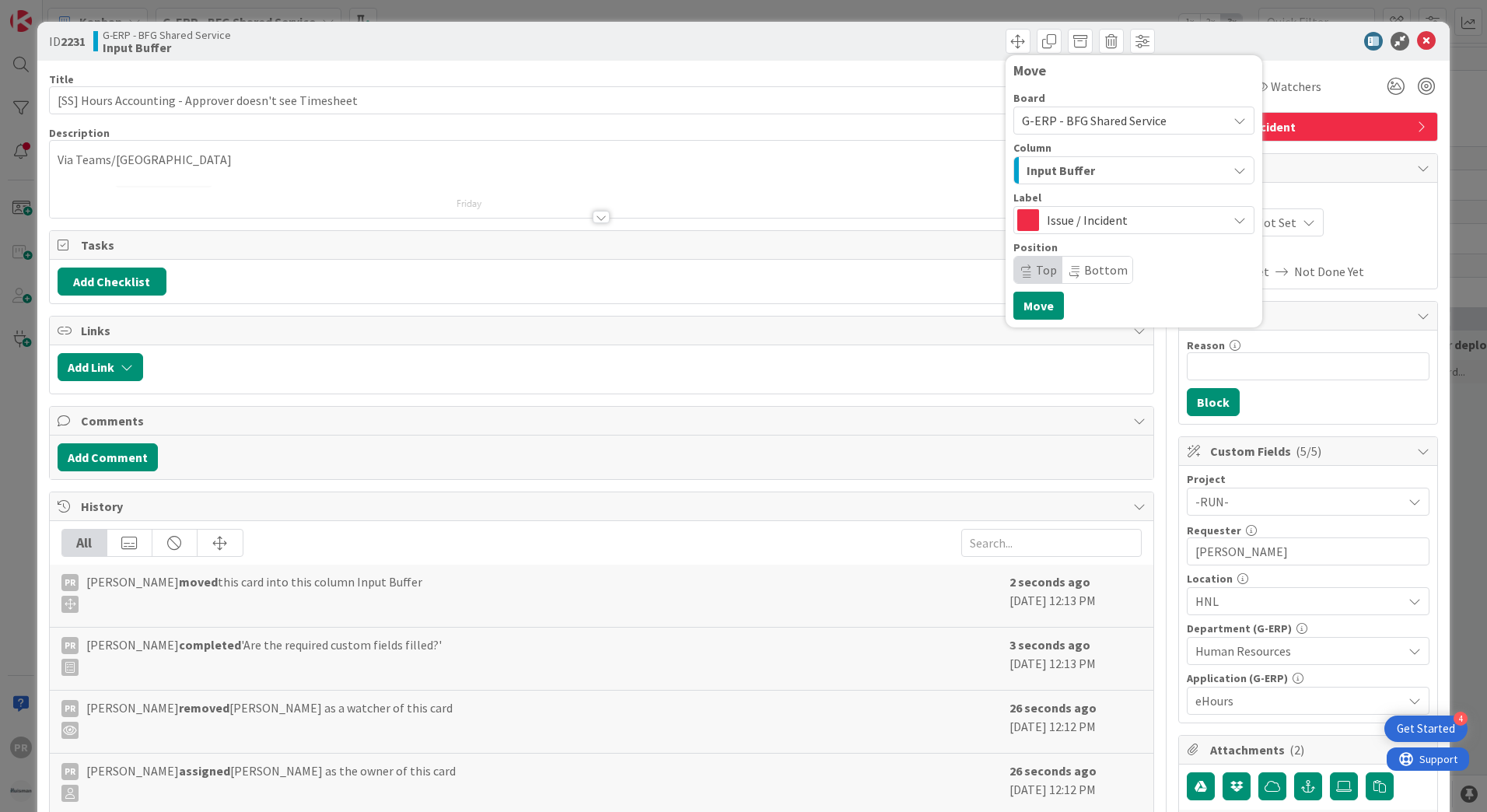
click at [1049, 168] on span "Input Buffer" at bounding box center [1060, 170] width 69 height 21
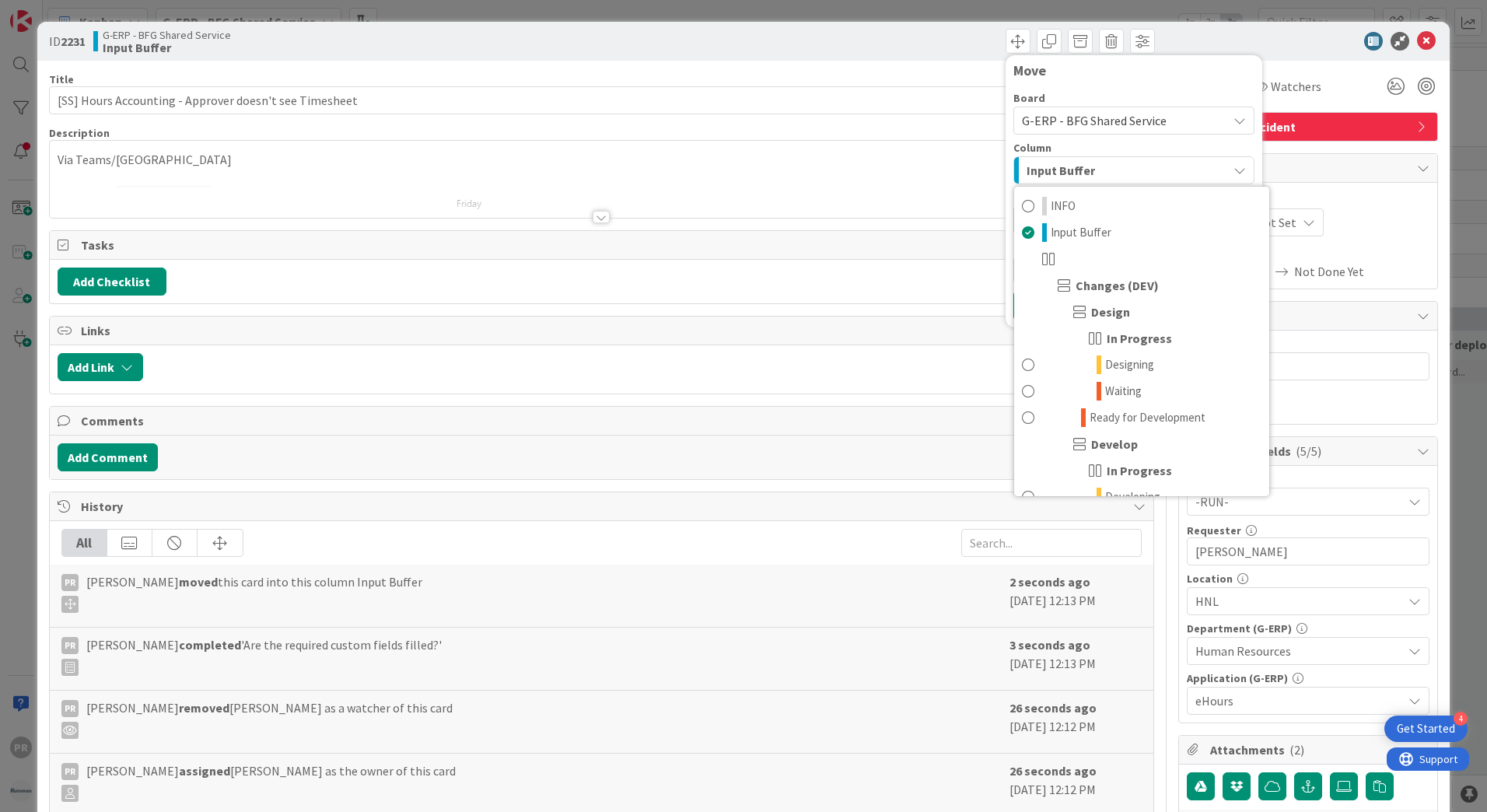
click at [1072, 169] on span "Input Buffer" at bounding box center [1060, 170] width 69 height 21
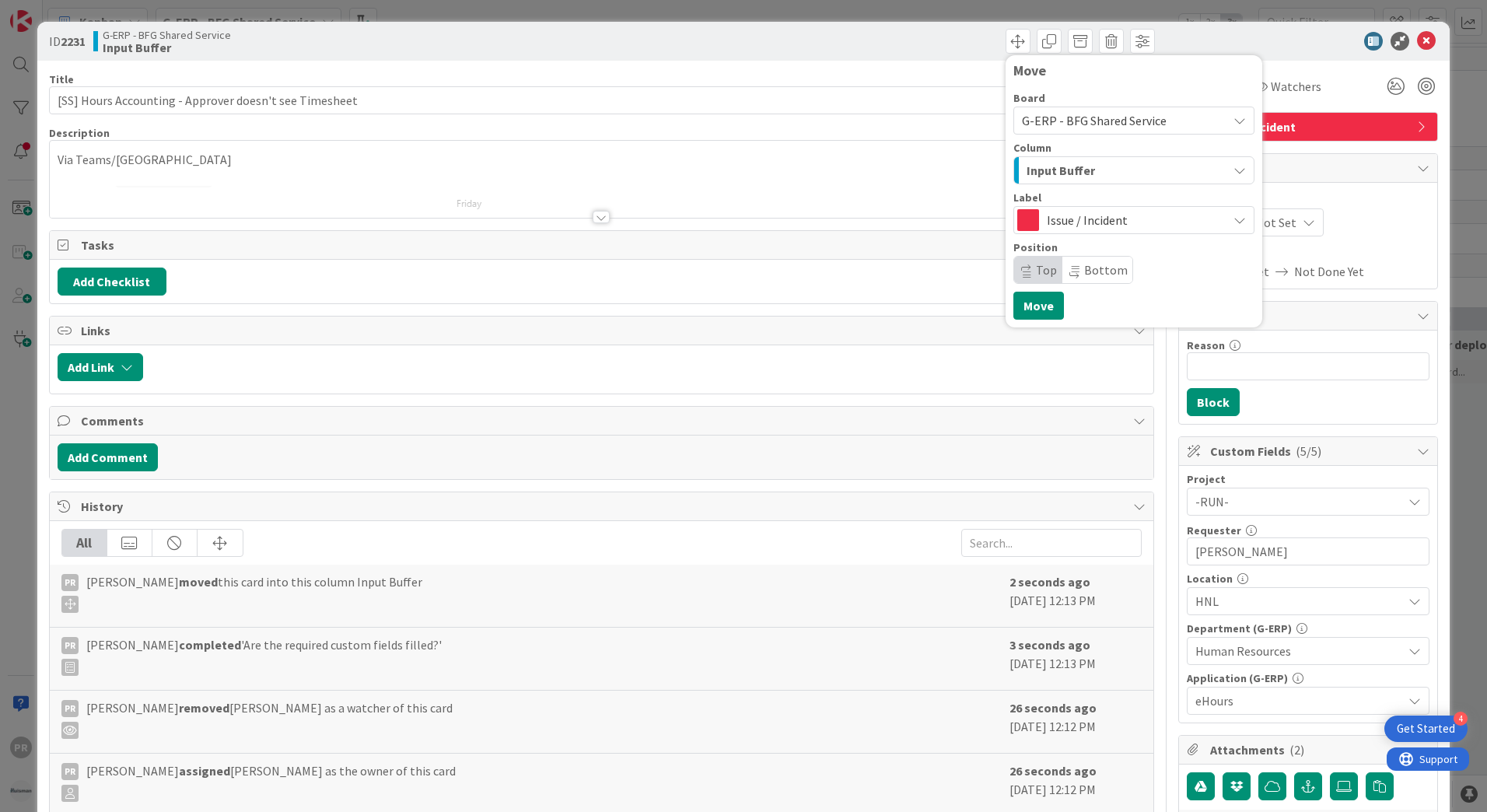
click at [1063, 178] on span "Input Buffer" at bounding box center [1060, 170] width 69 height 21
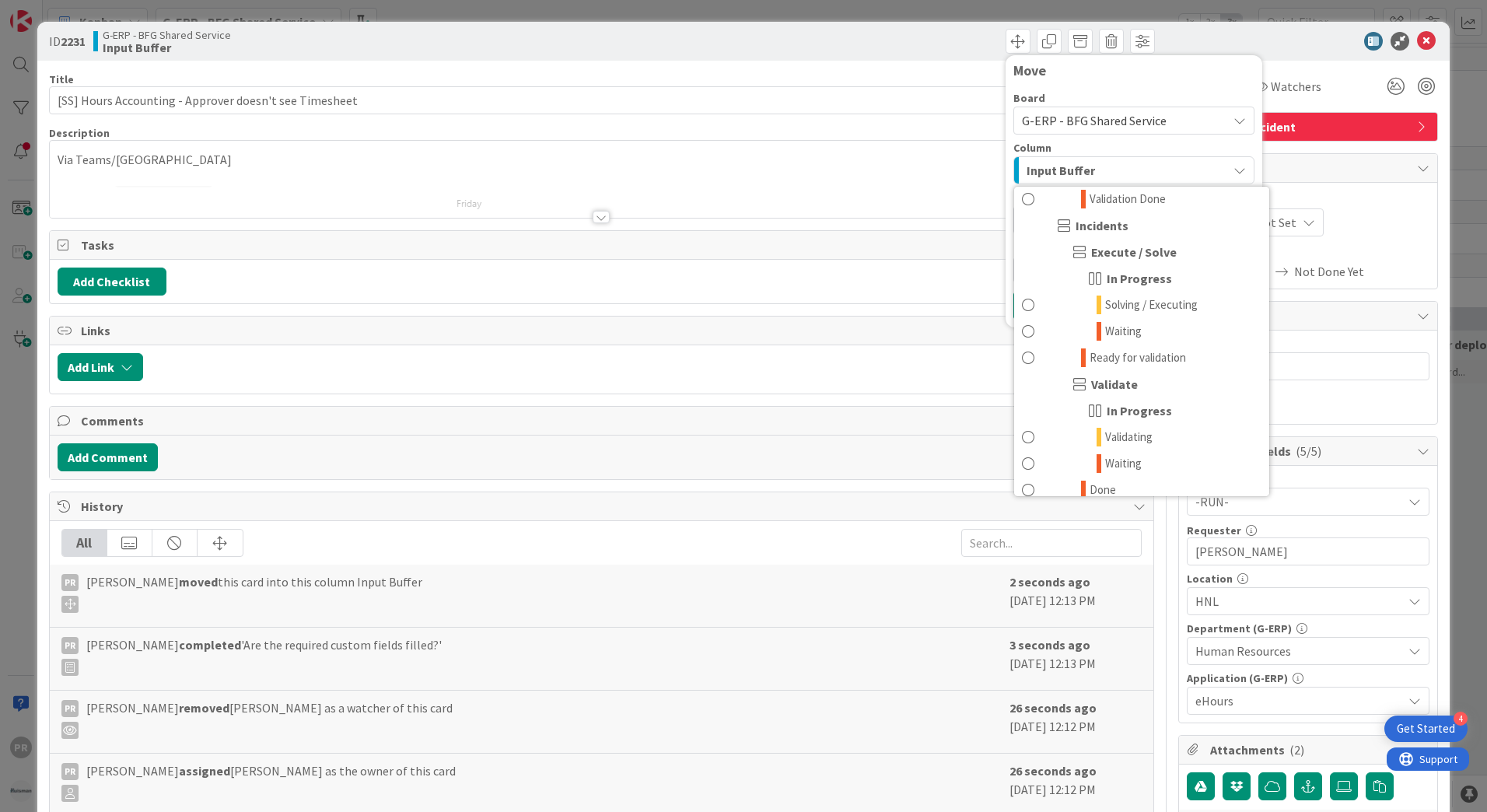
scroll to position [1251, 0]
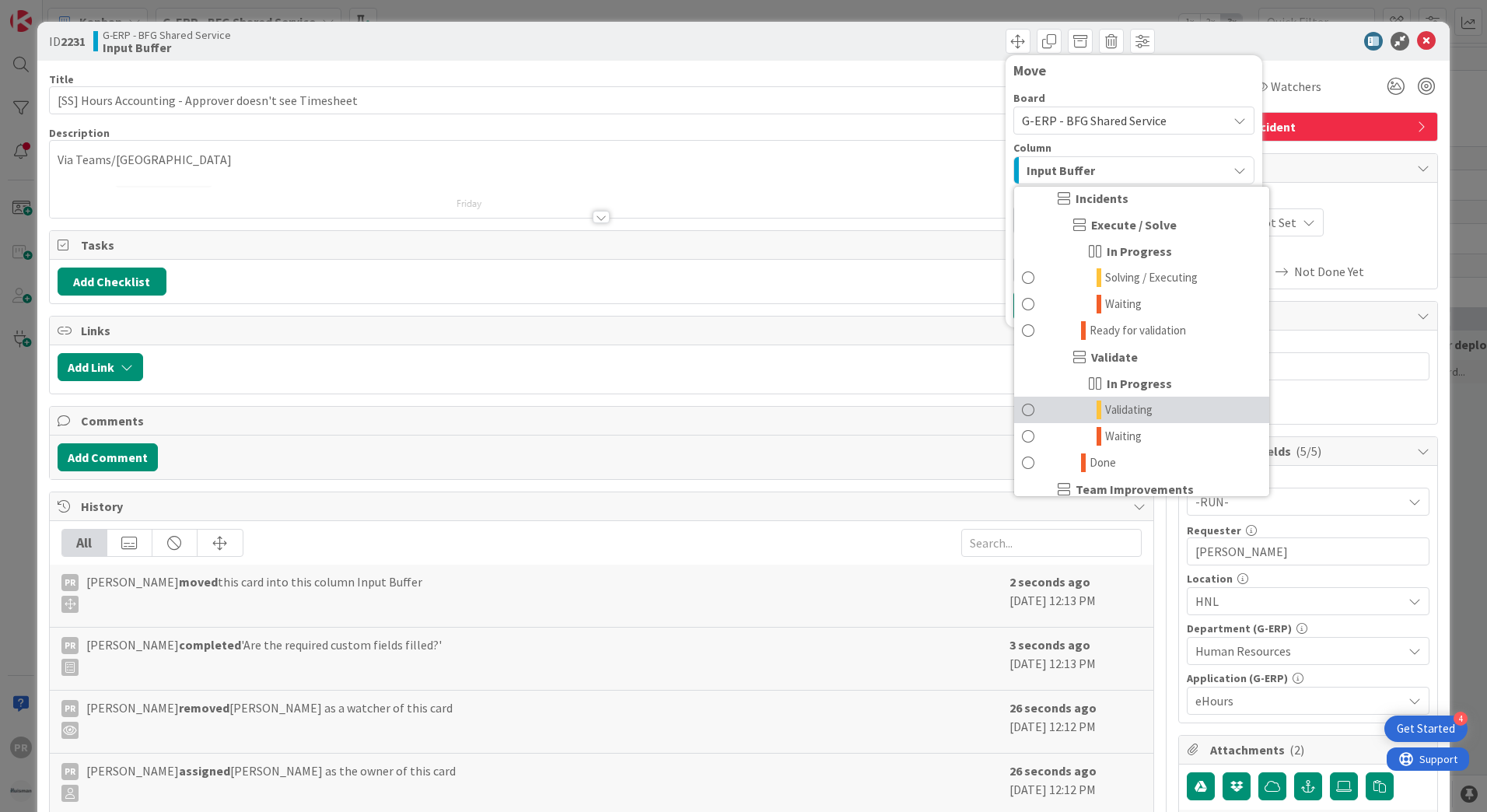
click at [1134, 409] on span "Validating" at bounding box center [1128, 409] width 47 height 19
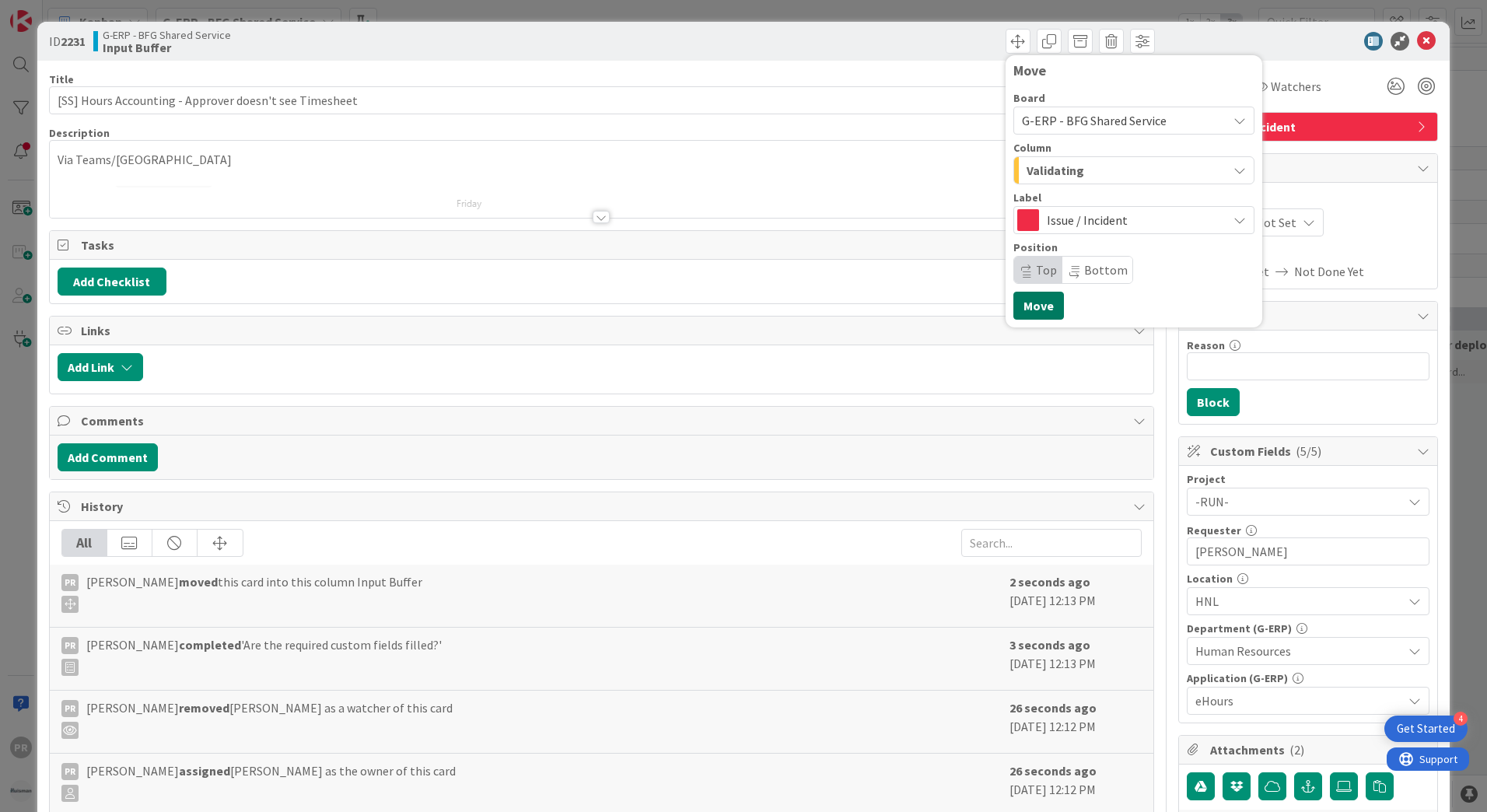
click at [1036, 308] on button "Move" at bounding box center [1038, 305] width 51 height 28
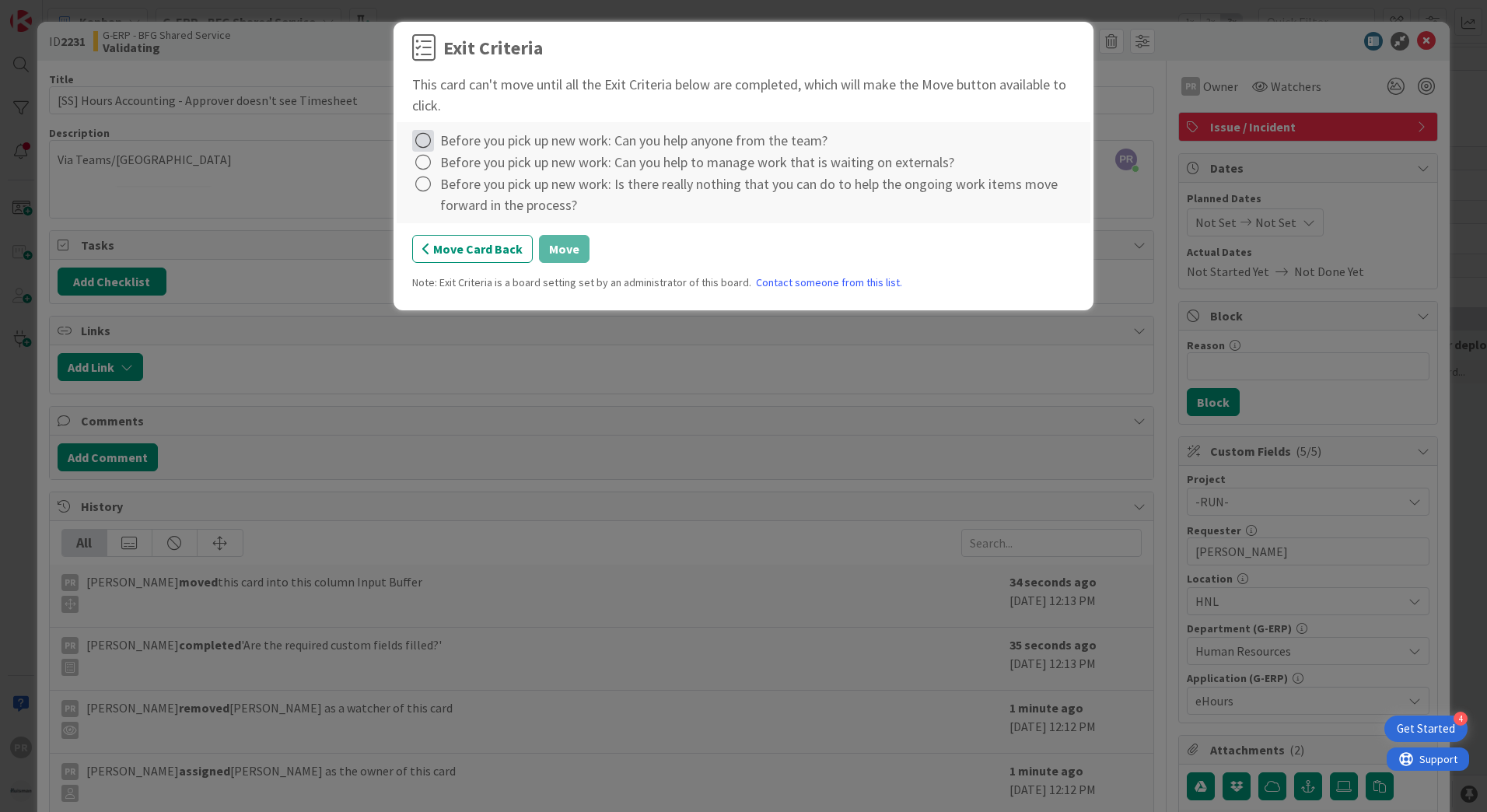
click at [427, 147] on icon at bounding box center [422, 140] width 21 height 21
click at [462, 182] on link "Complete" at bounding box center [509, 172] width 194 height 22
click at [432, 164] on icon at bounding box center [422, 162] width 21 height 21
click at [445, 196] on link "Complete" at bounding box center [509, 194] width 194 height 22
click at [430, 187] on icon at bounding box center [422, 183] width 21 height 21
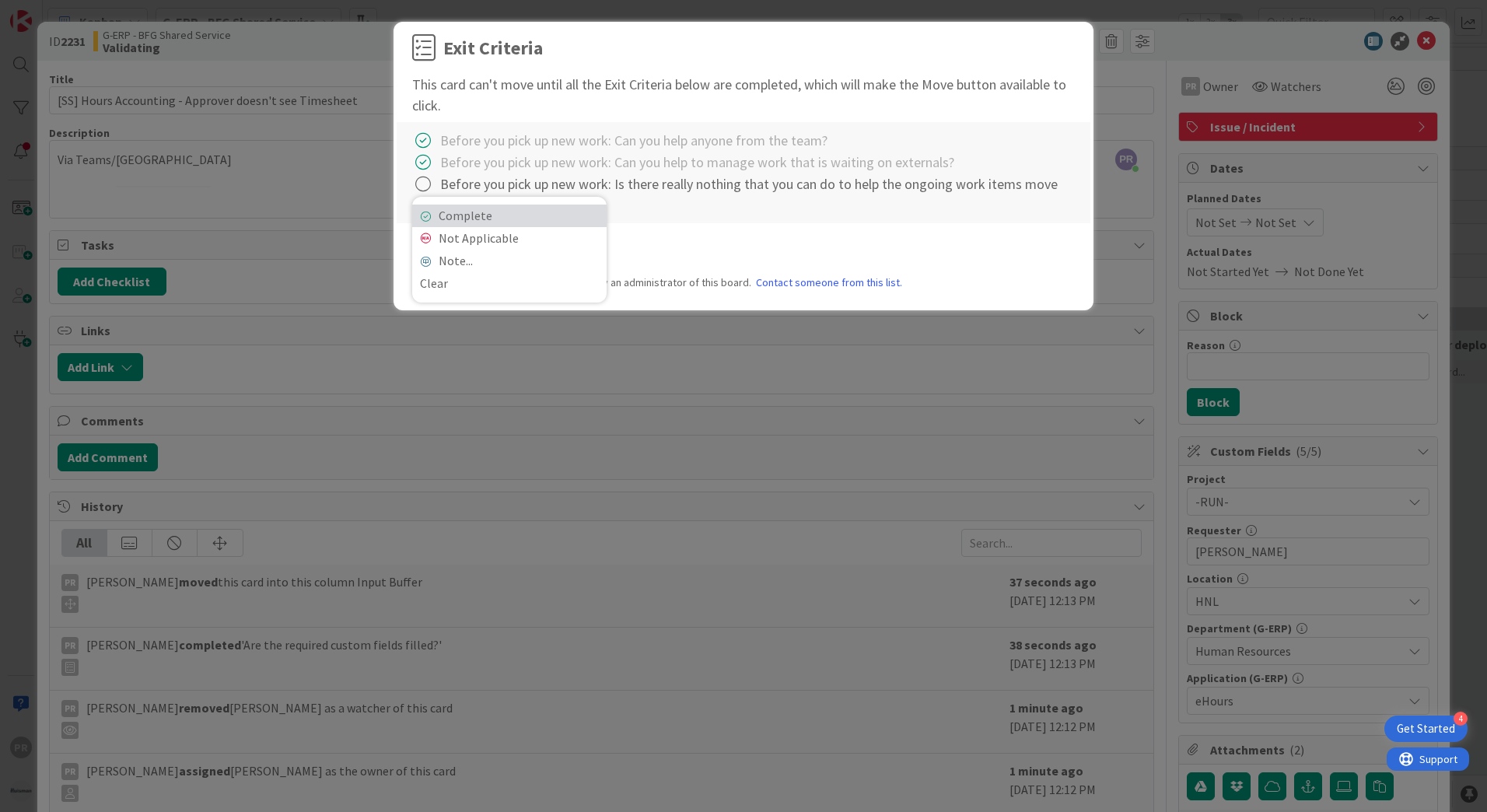
click at [451, 213] on link "Complete" at bounding box center [509, 216] width 194 height 22
click at [552, 253] on button "Move" at bounding box center [564, 248] width 51 height 28
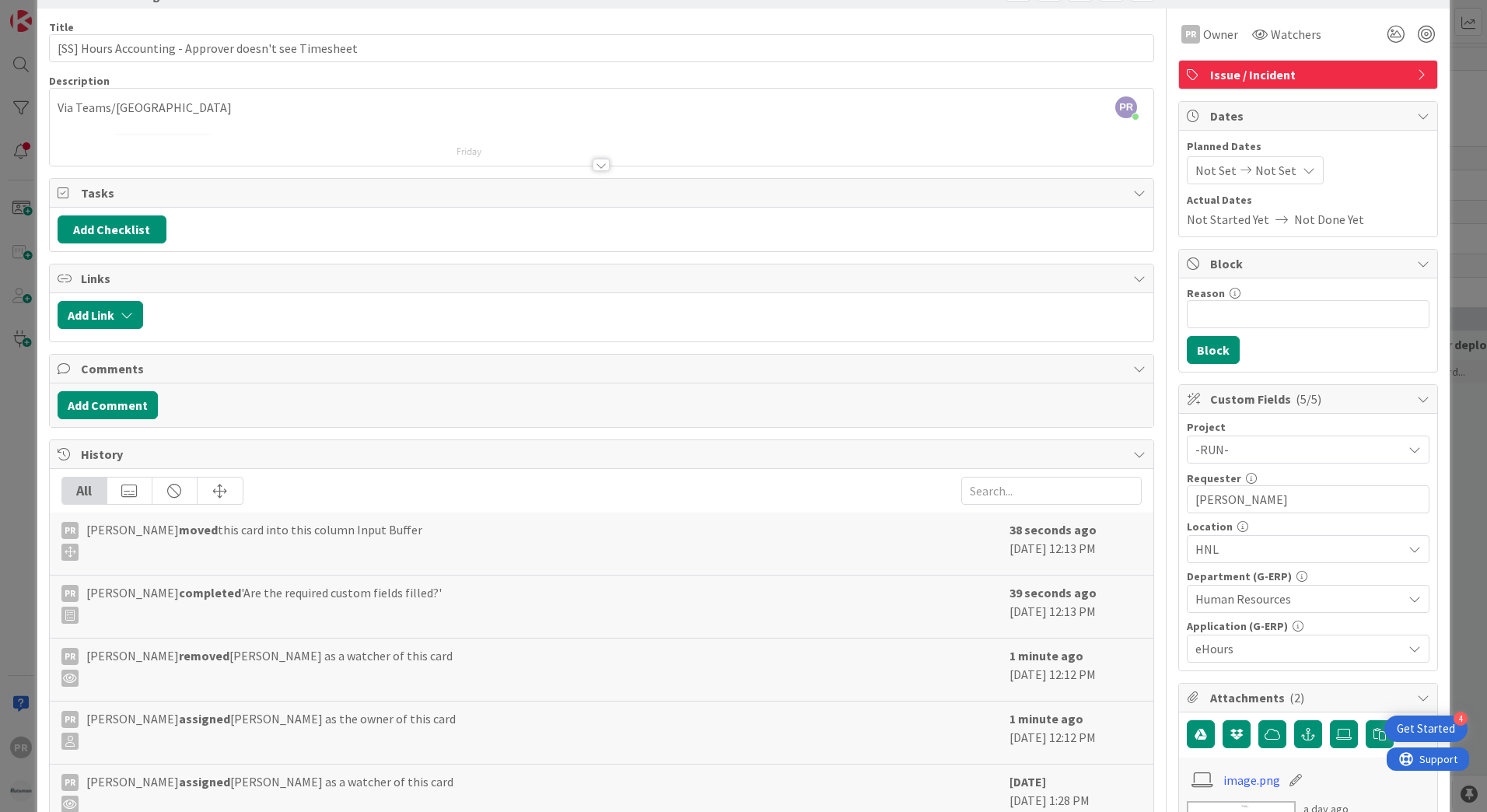
scroll to position [78, 0]
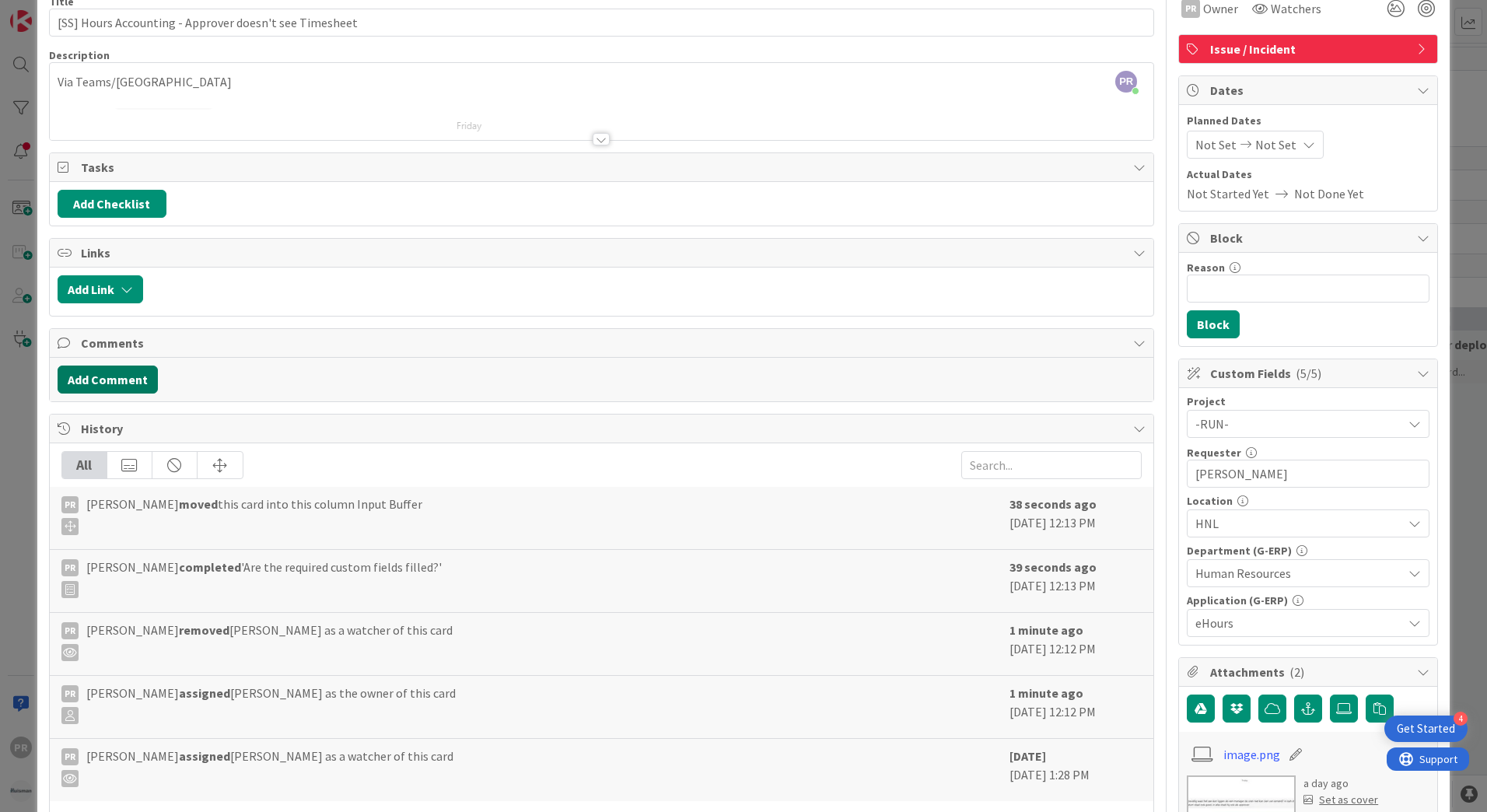
click at [130, 388] on button "Add Comment" at bounding box center [107, 379] width 100 height 28
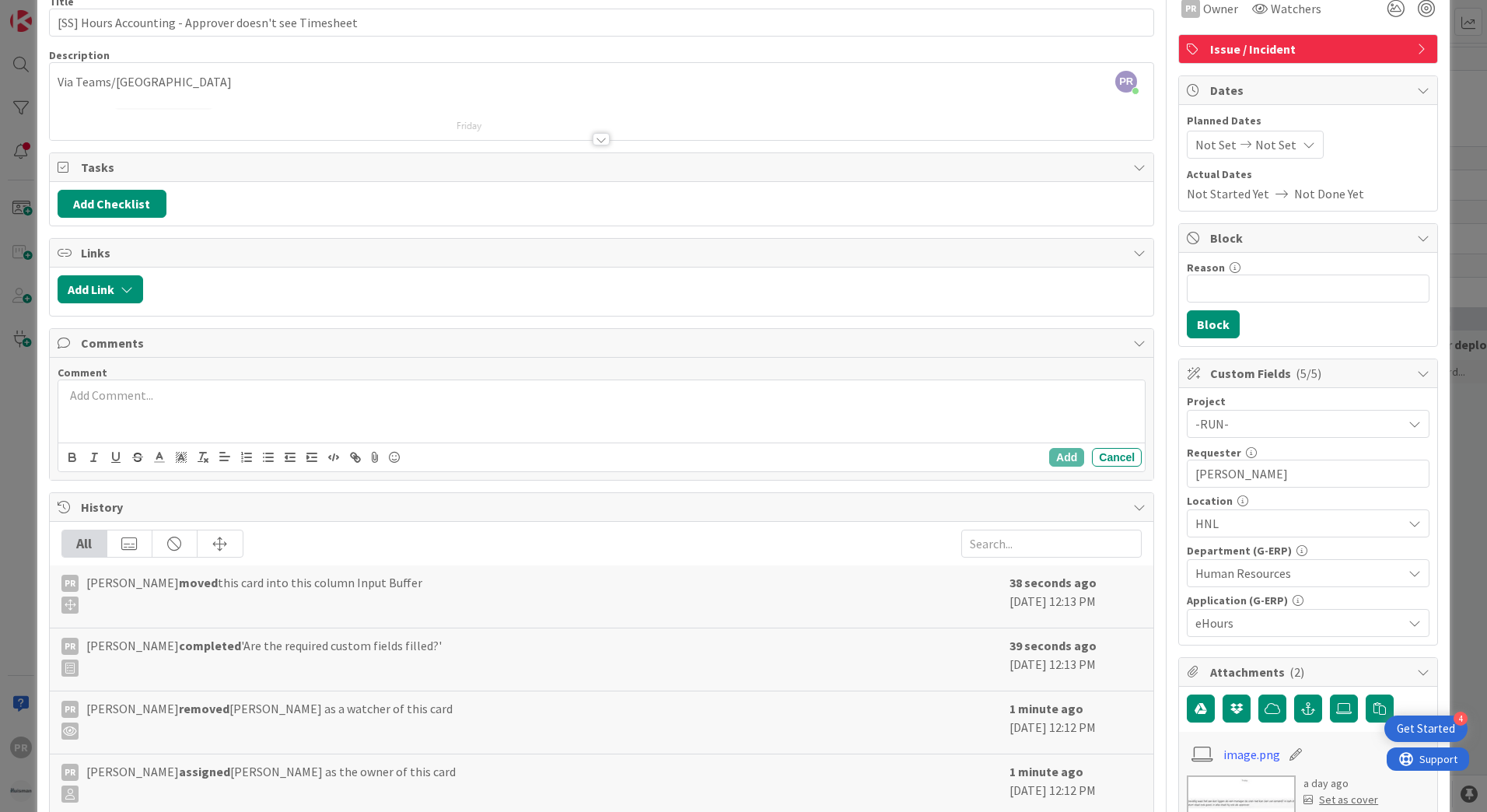
click at [173, 428] on div at bounding box center [601, 411] width 1086 height 63
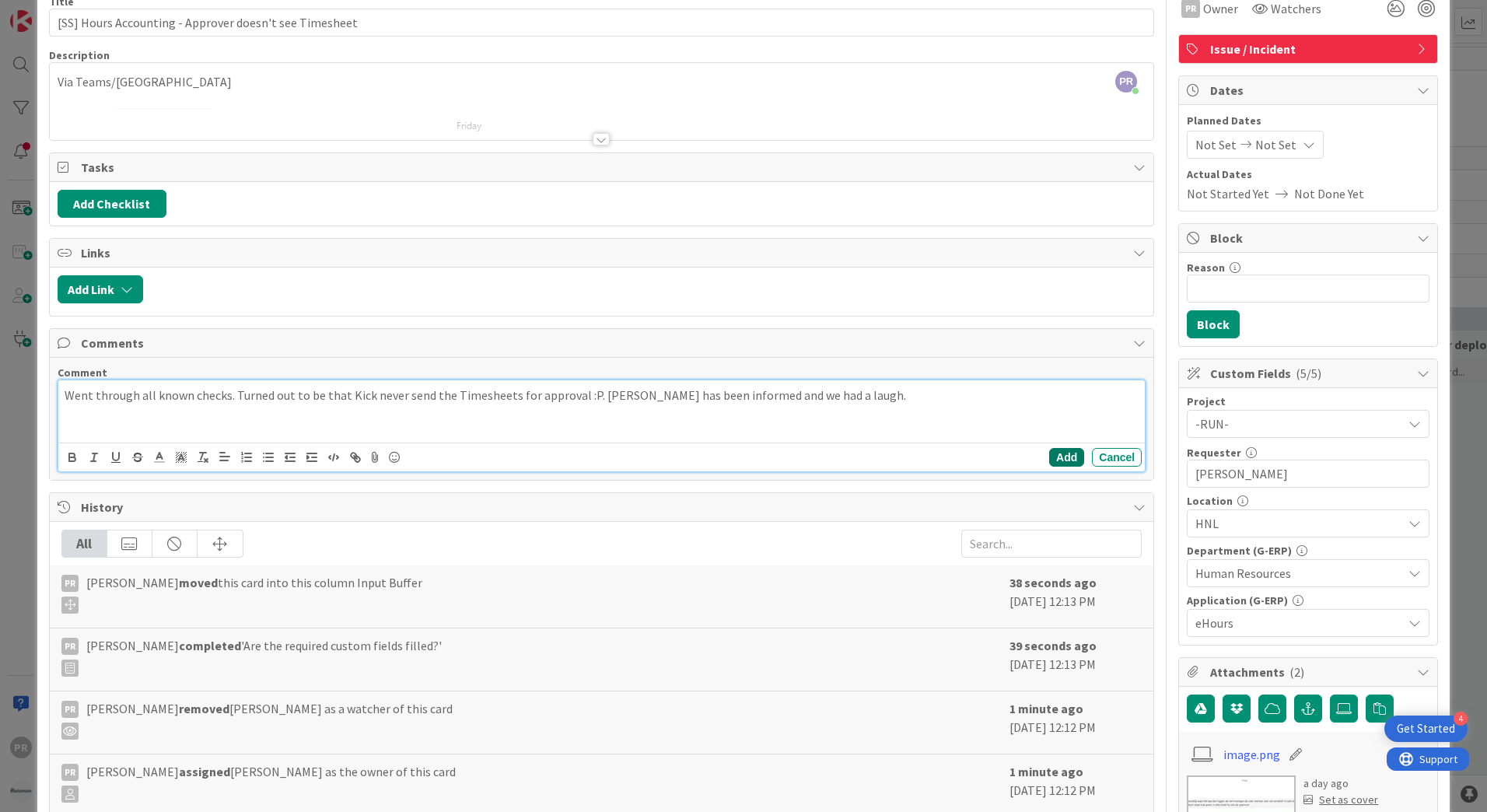
click at [1049, 458] on button "Add" at bounding box center [1066, 457] width 35 height 19
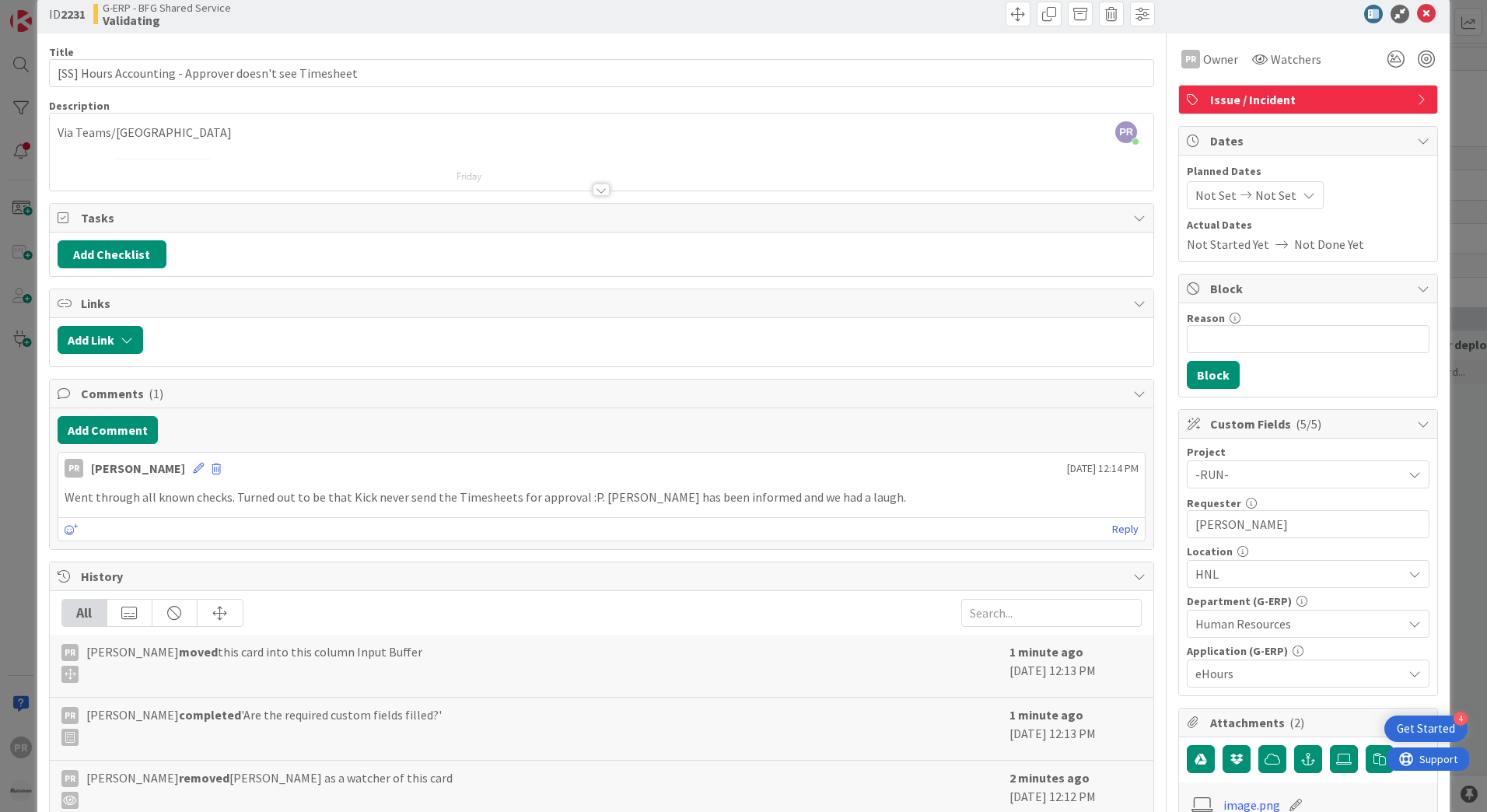
scroll to position [0, 0]
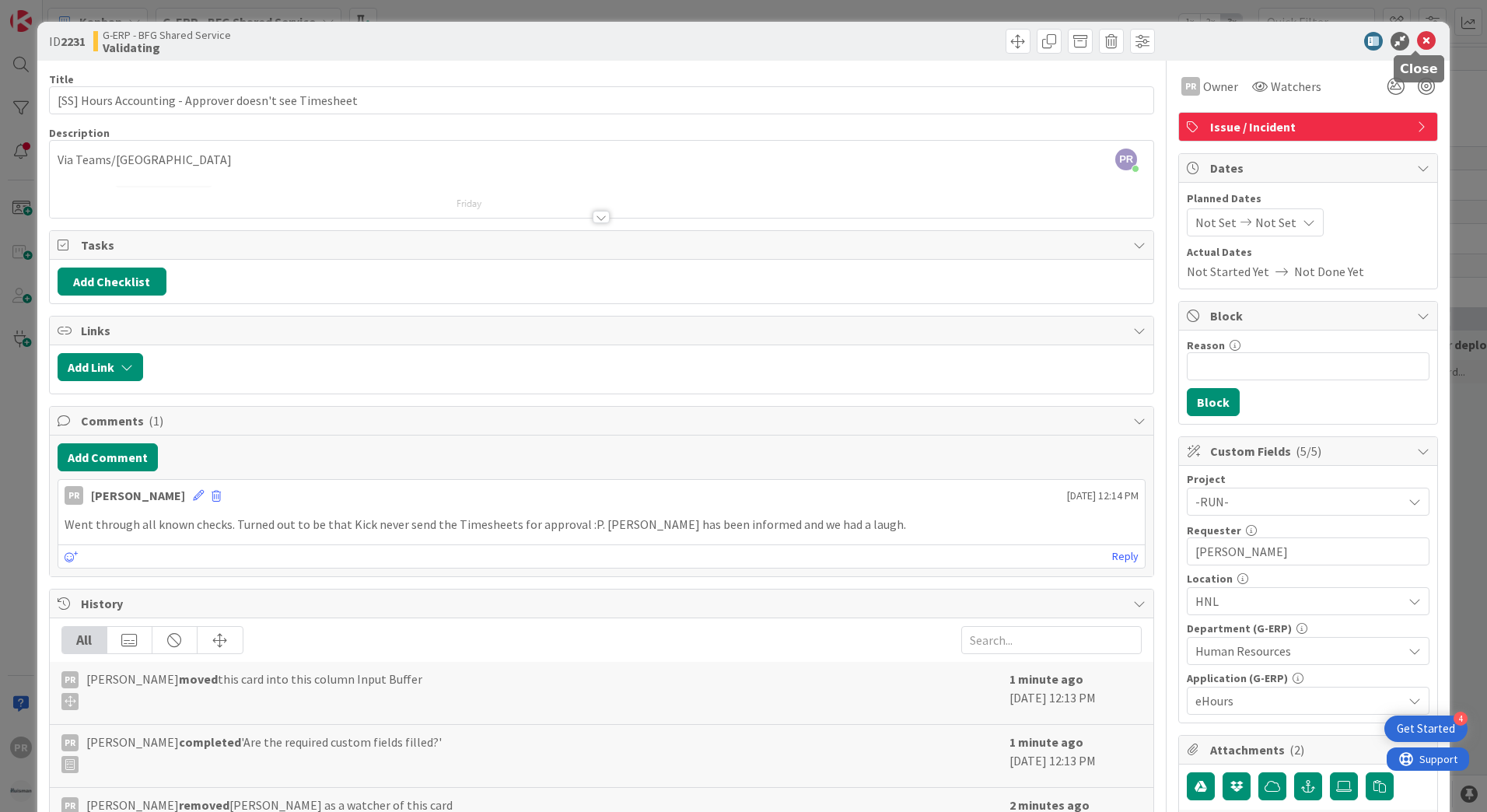
click at [1417, 37] on icon at bounding box center [1426, 41] width 19 height 19
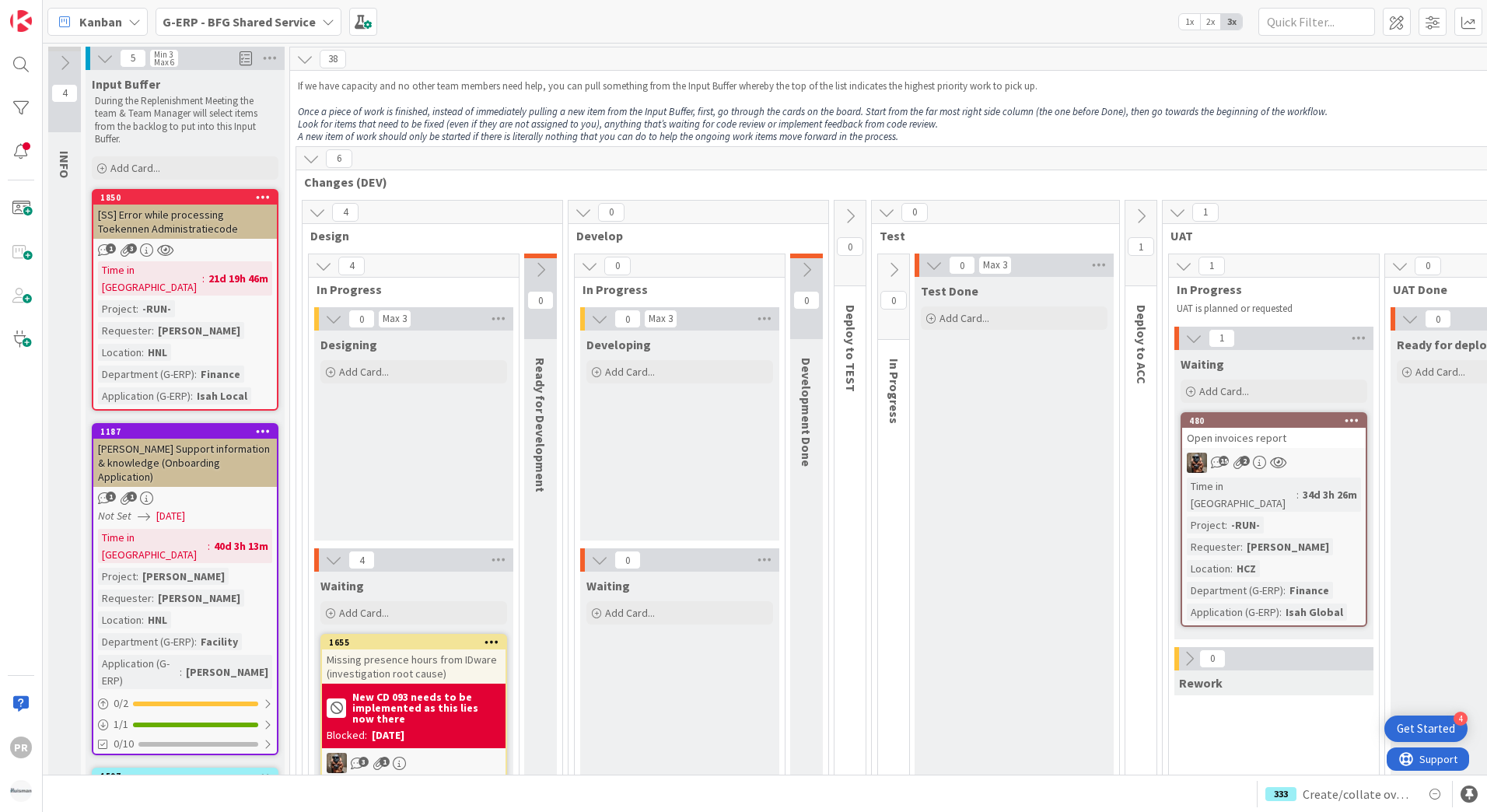
click at [211, 25] on b "G-ERP - BFG Shared Service" at bounding box center [239, 21] width 153 height 15
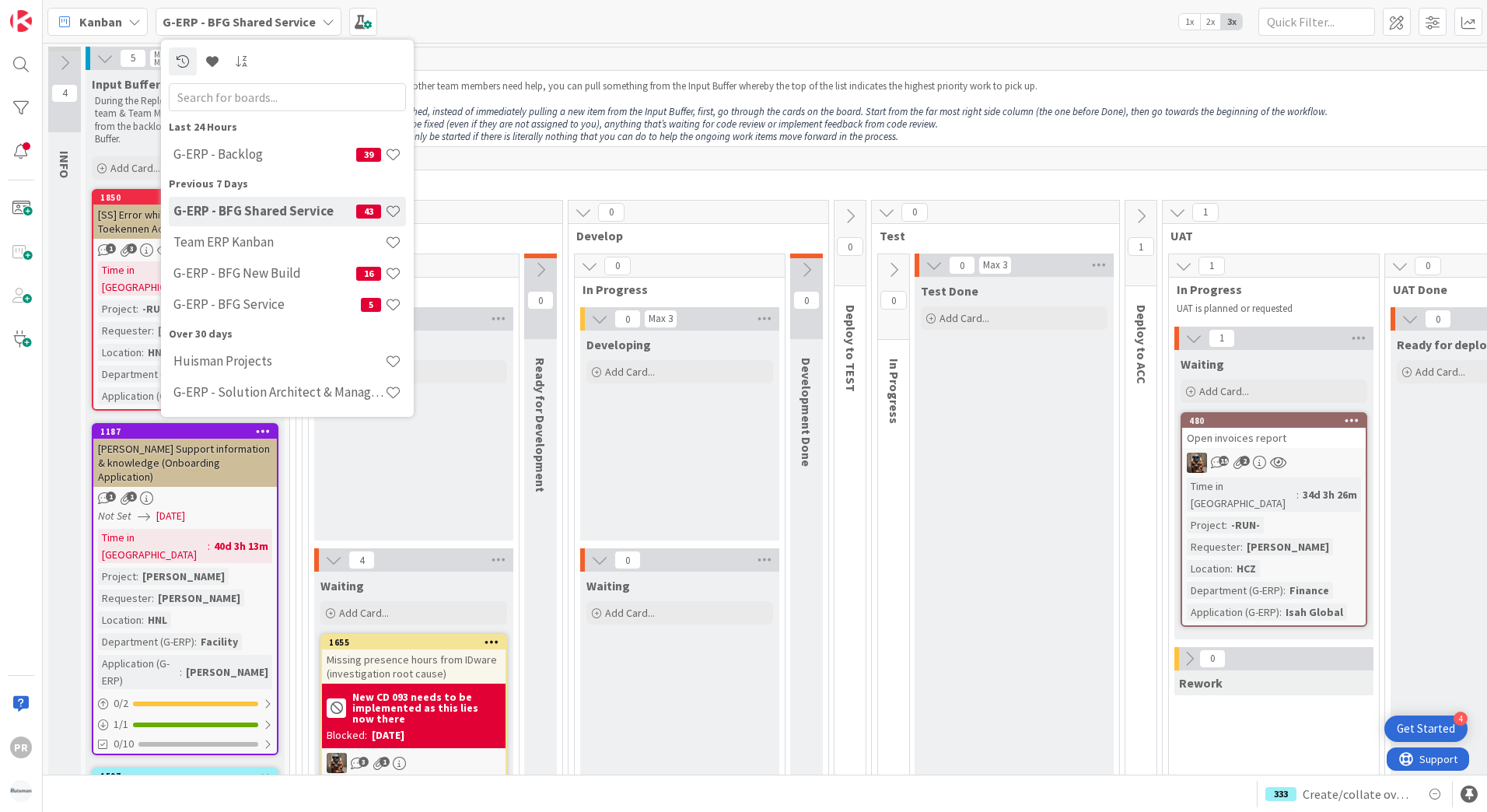
click at [211, 25] on b "G-ERP - BFG Shared Service" at bounding box center [239, 21] width 153 height 15
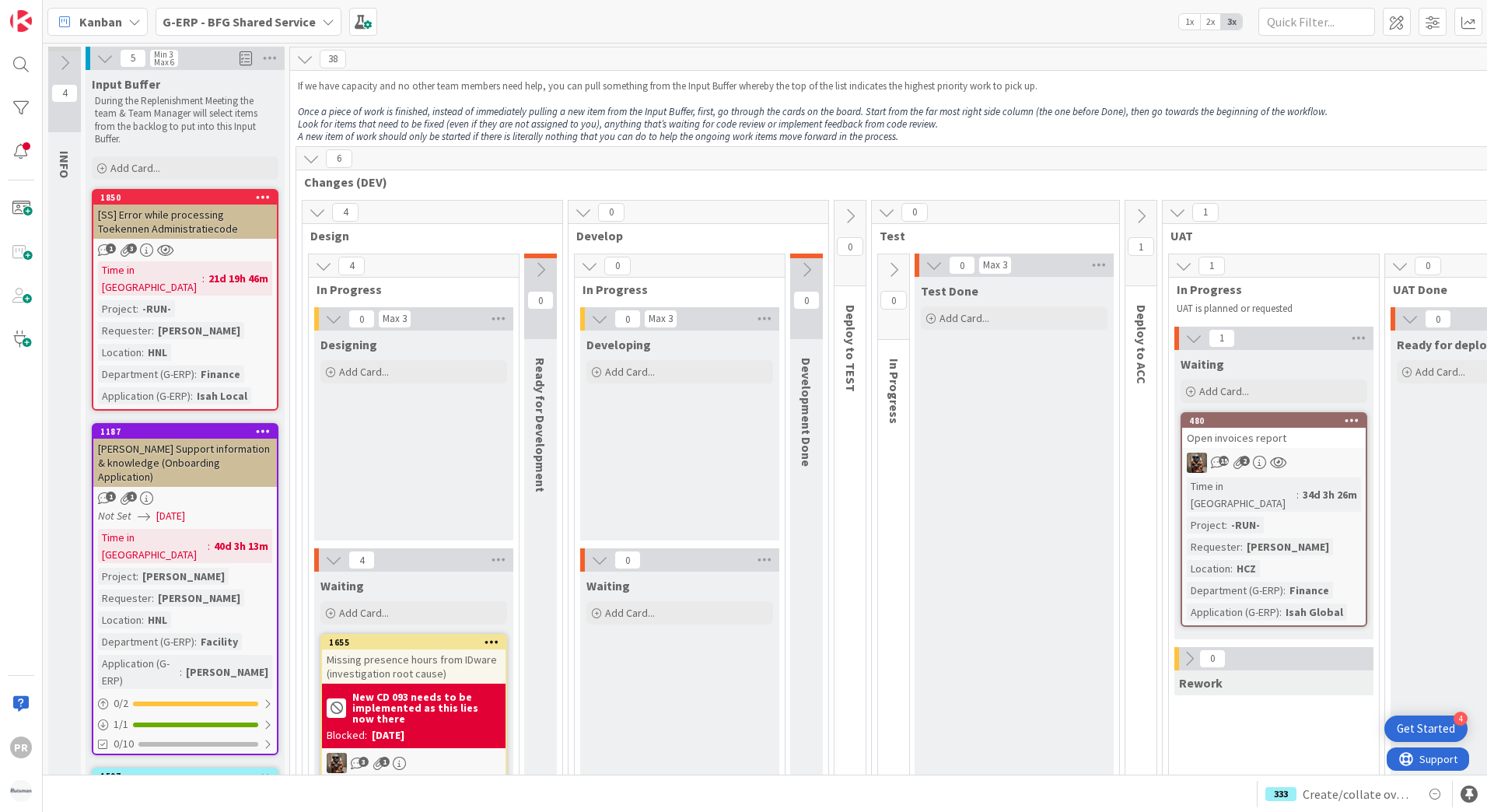
click at [212, 18] on b "G-ERP - BFG Shared Service" at bounding box center [239, 21] width 153 height 15
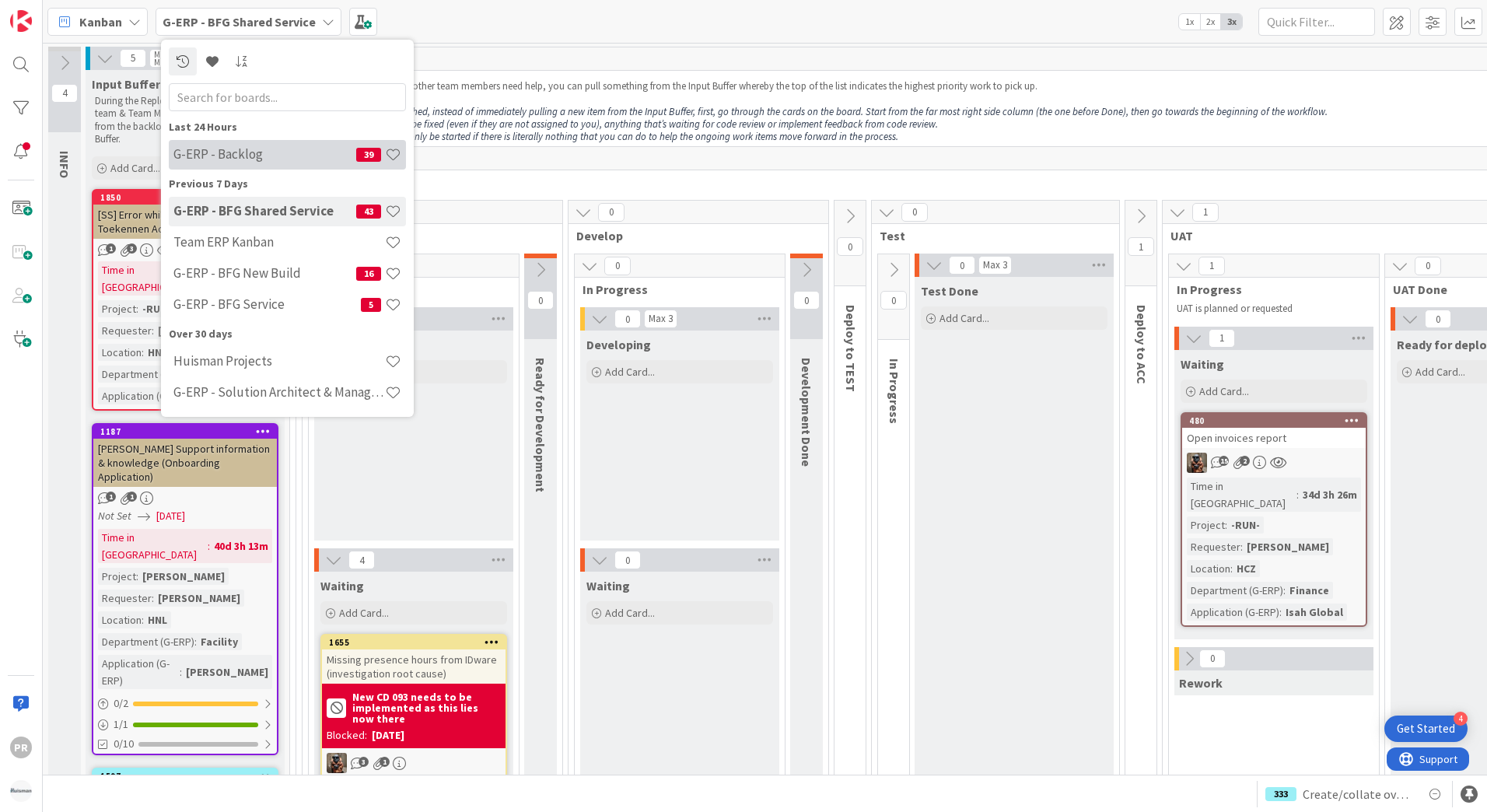
click at [319, 153] on h4 "G-ERP - Backlog" at bounding box center [264, 154] width 182 height 15
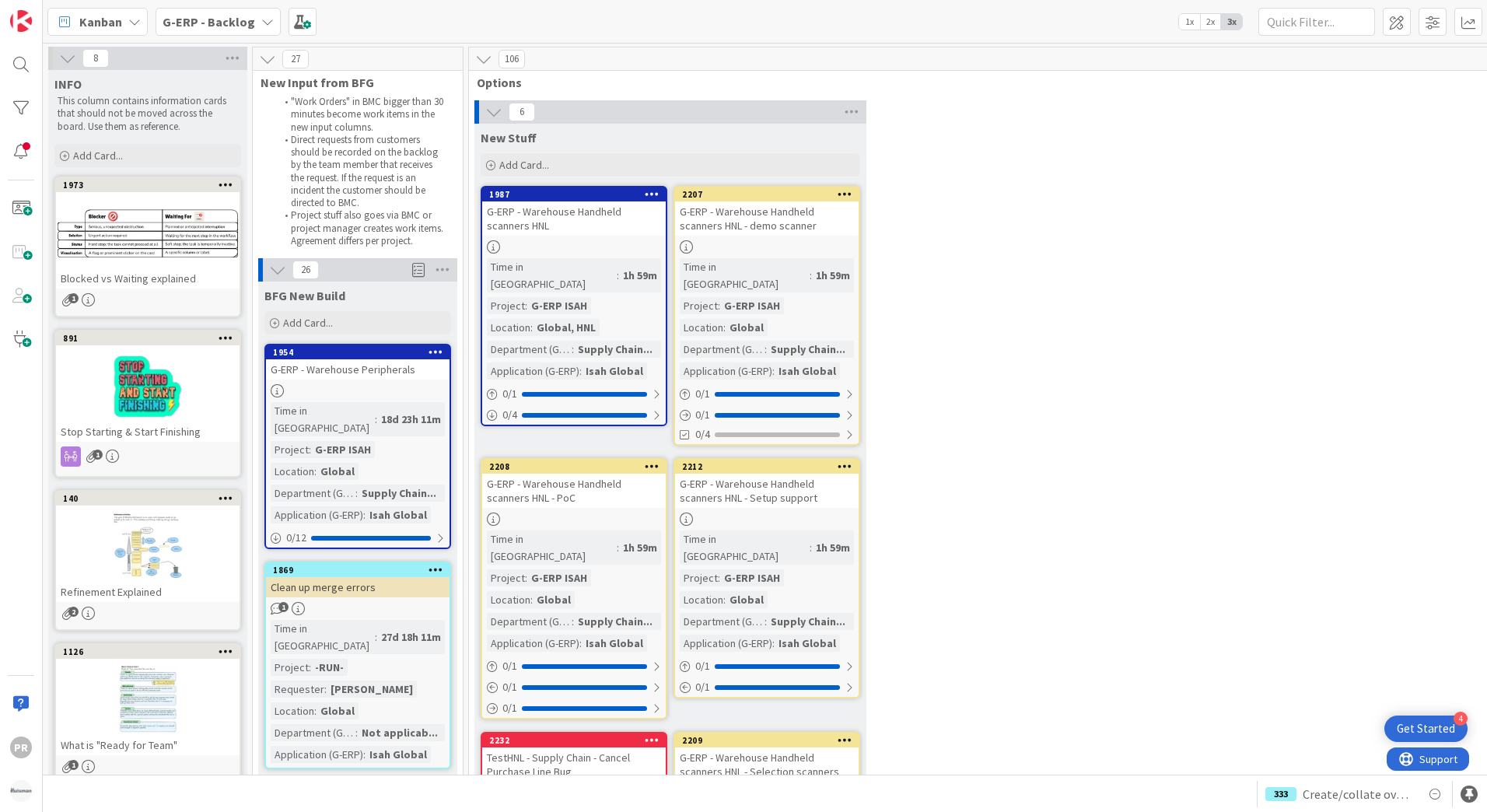
click at [959, 55] on div "106" at bounding box center [1024, 58] width 1112 height 23
